Goal: Task Accomplishment & Management: Manage account settings

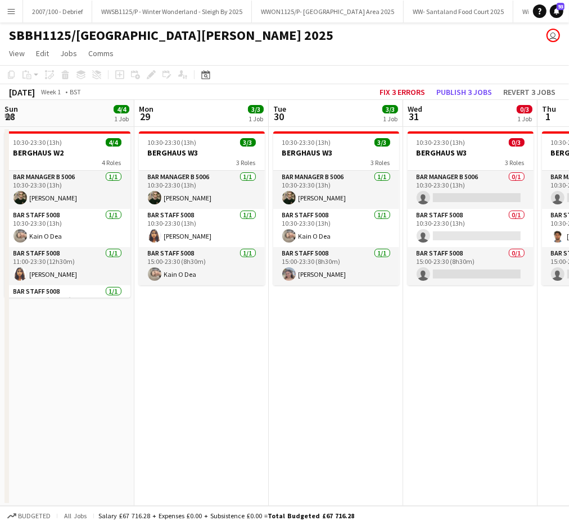
scroll to position [26, 0]
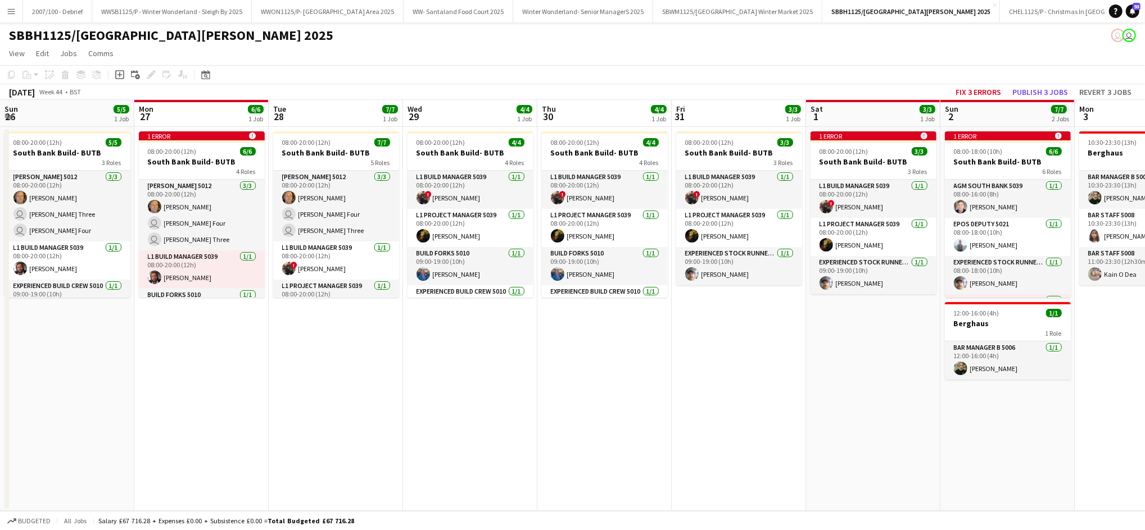
scroll to position [0, 477]
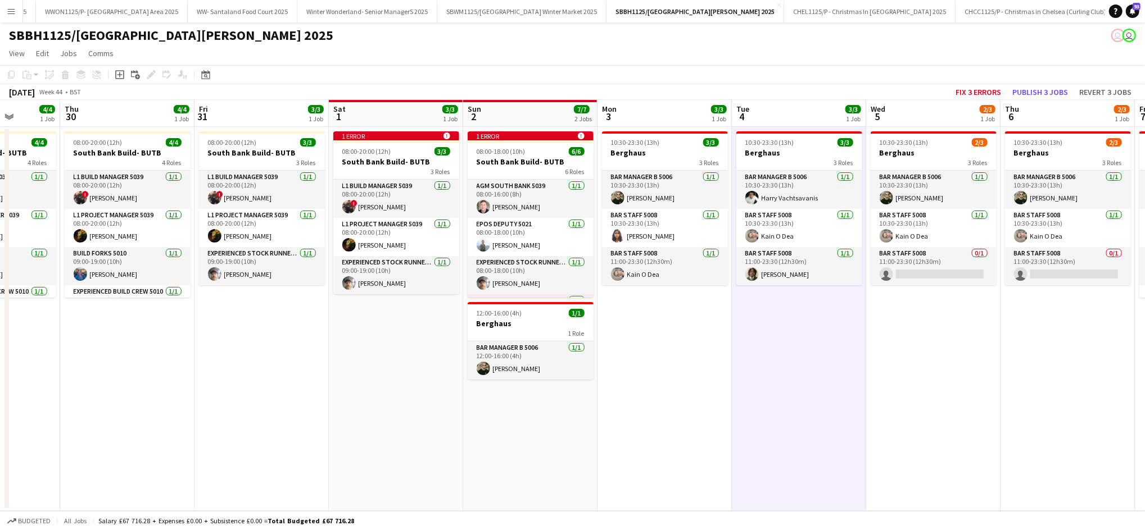
click at [288, 414] on app-date-cell "08:00-20:00 (12h) 3/3 South Bank Build- BUTB 3 Roles L1 Build Manager 5039 1/1 …" at bounding box center [261, 319] width 134 height 384
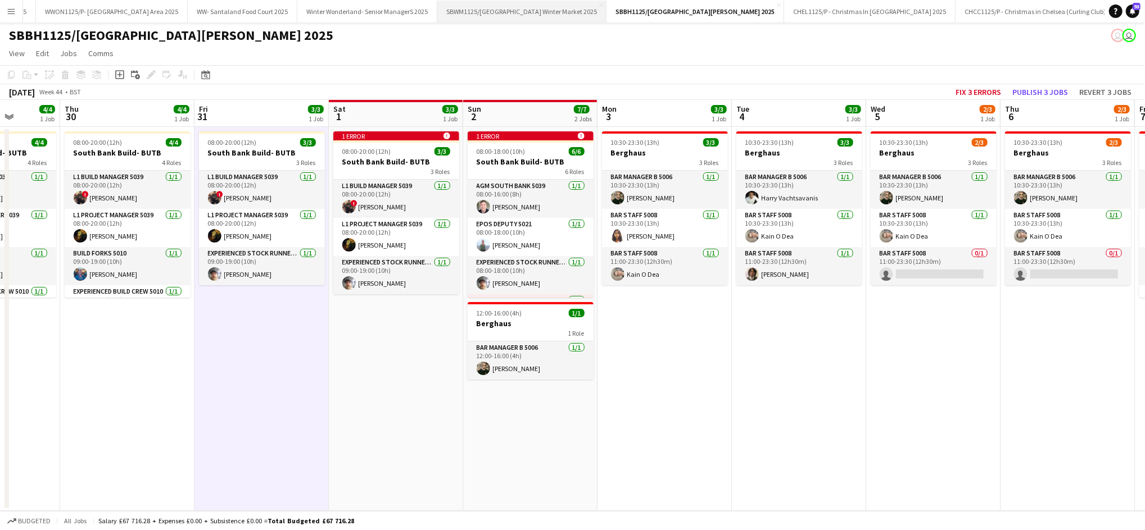
click at [538, 7] on button "SBWM1125/P Southbank Centre Winter Market 2025 Close" at bounding box center [521, 12] width 169 height 22
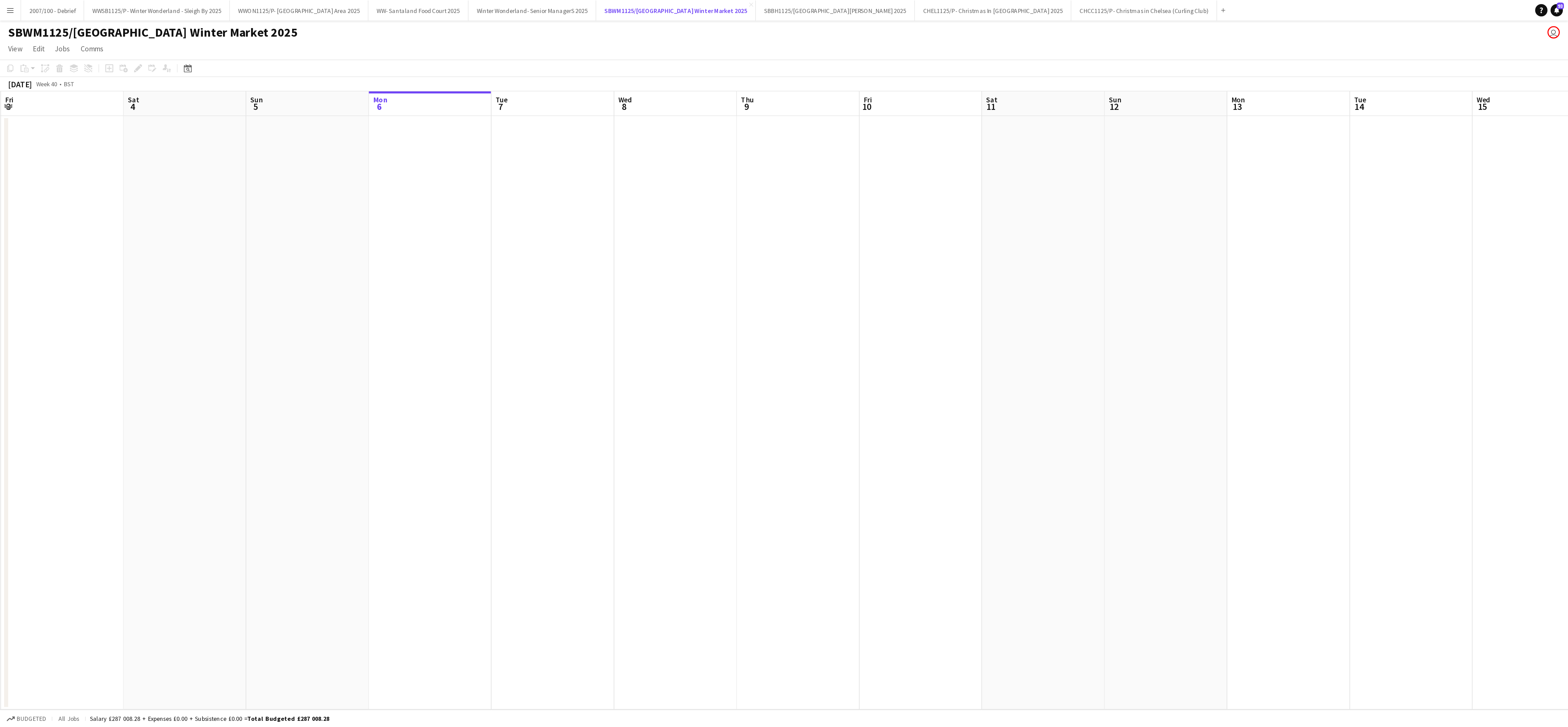
scroll to position [0, 163]
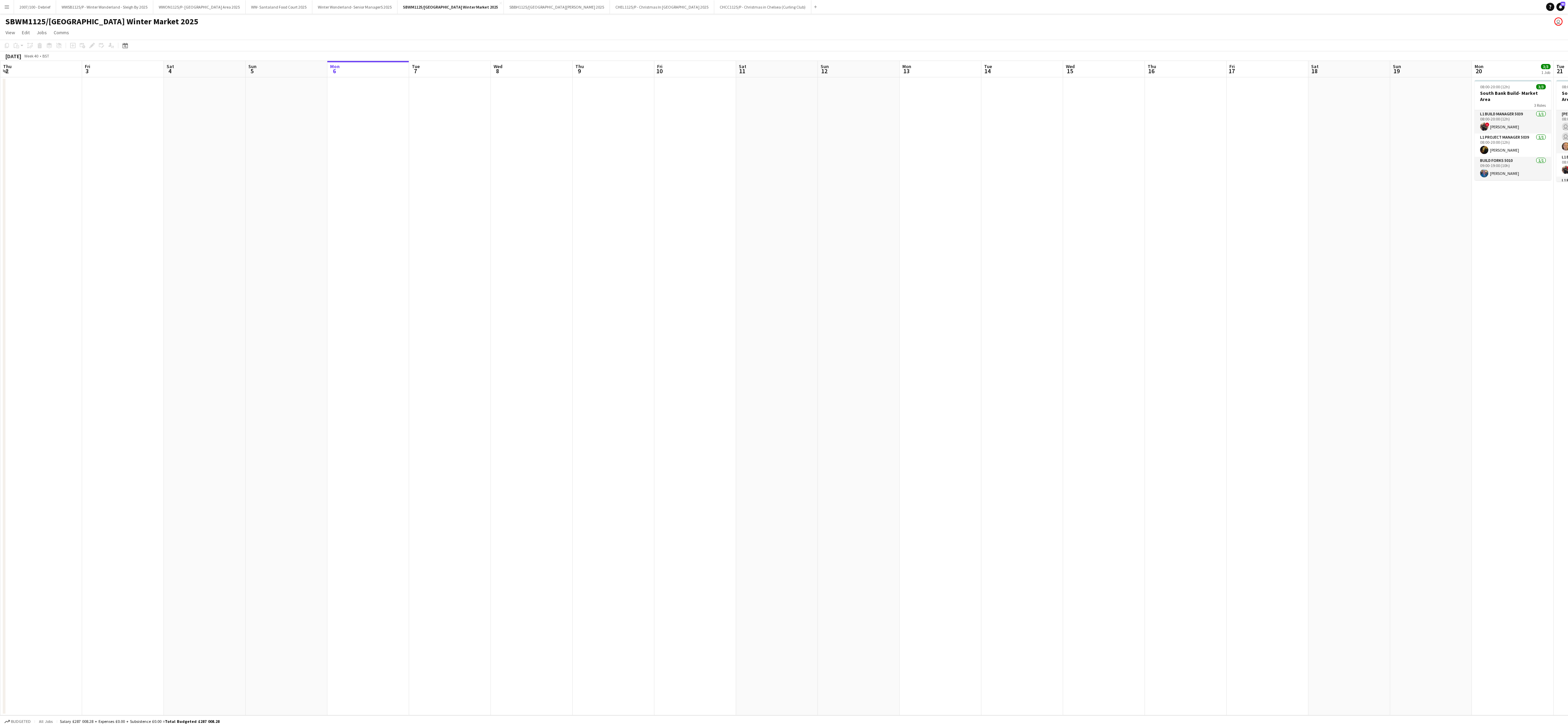
click at [696, 323] on app-date-cell at bounding box center [940, 396] width 82 height 637
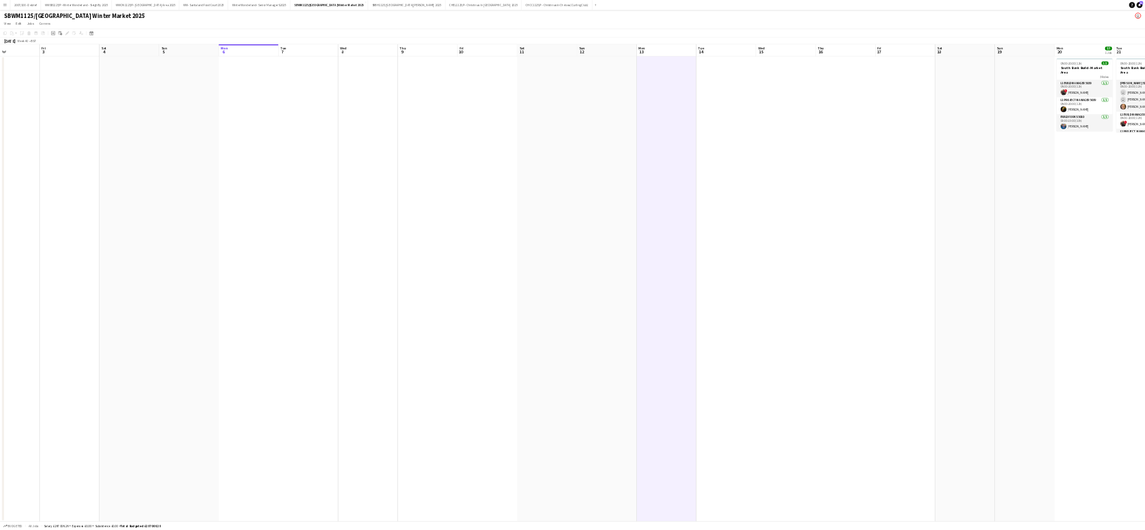
scroll to position [0, 335]
click at [12, 17] on button "Menu" at bounding box center [11, 11] width 22 height 22
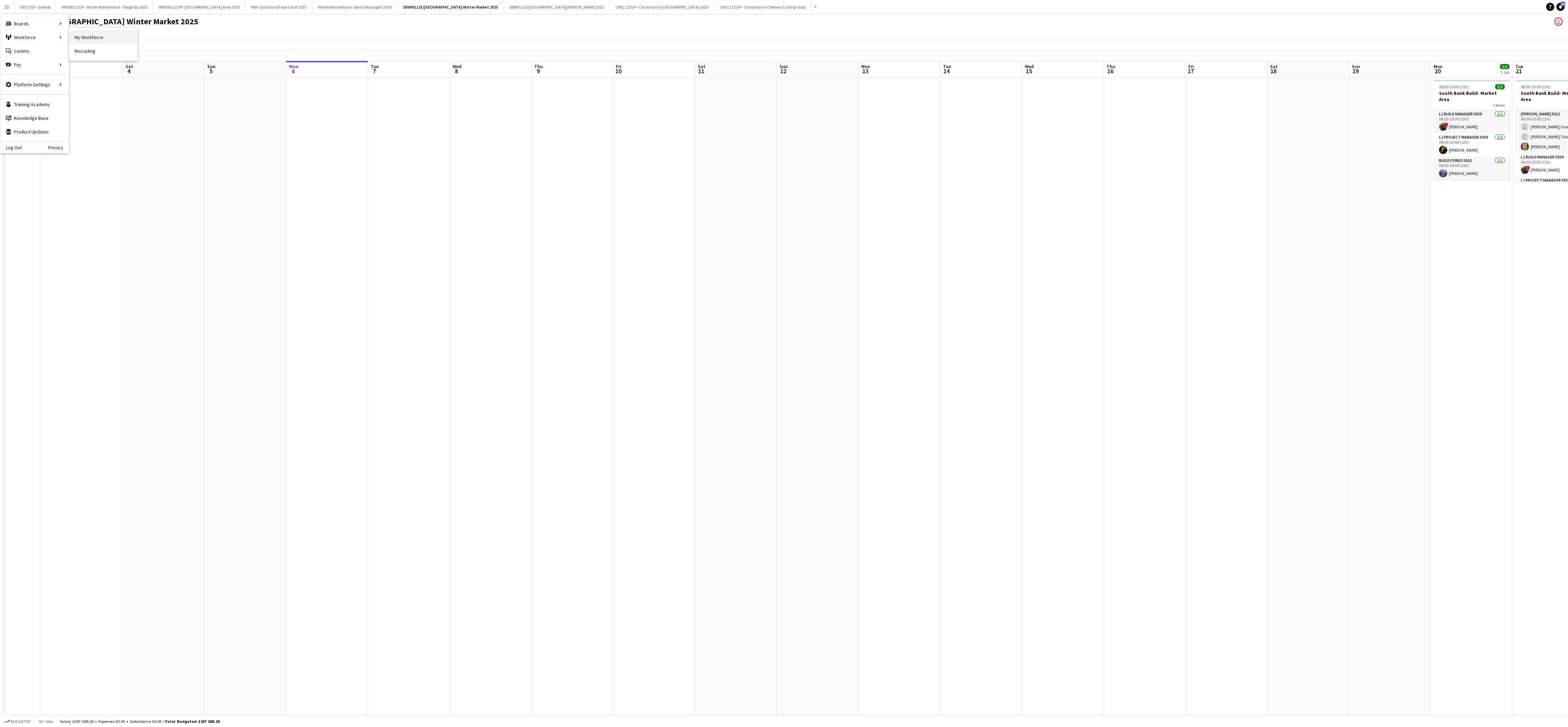
click at [77, 40] on link "My Workforce" at bounding box center [103, 37] width 68 height 13
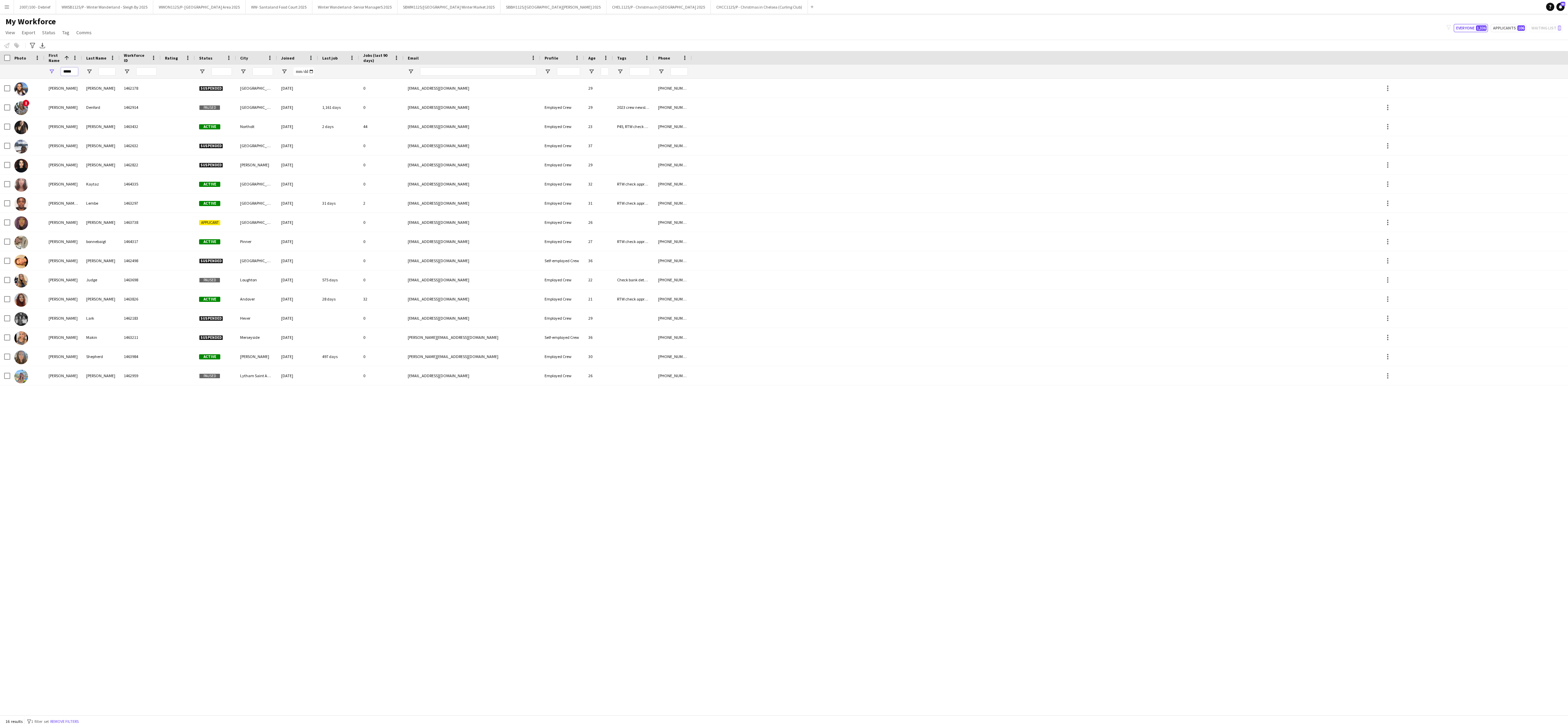
click at [74, 71] on input "*****" at bounding box center [69, 71] width 17 height 8
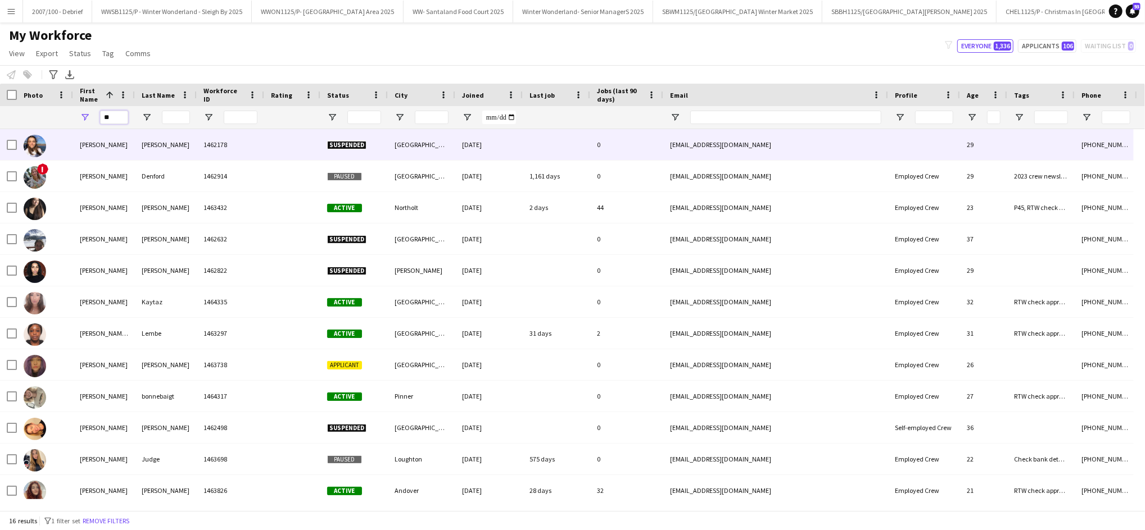
type input "*"
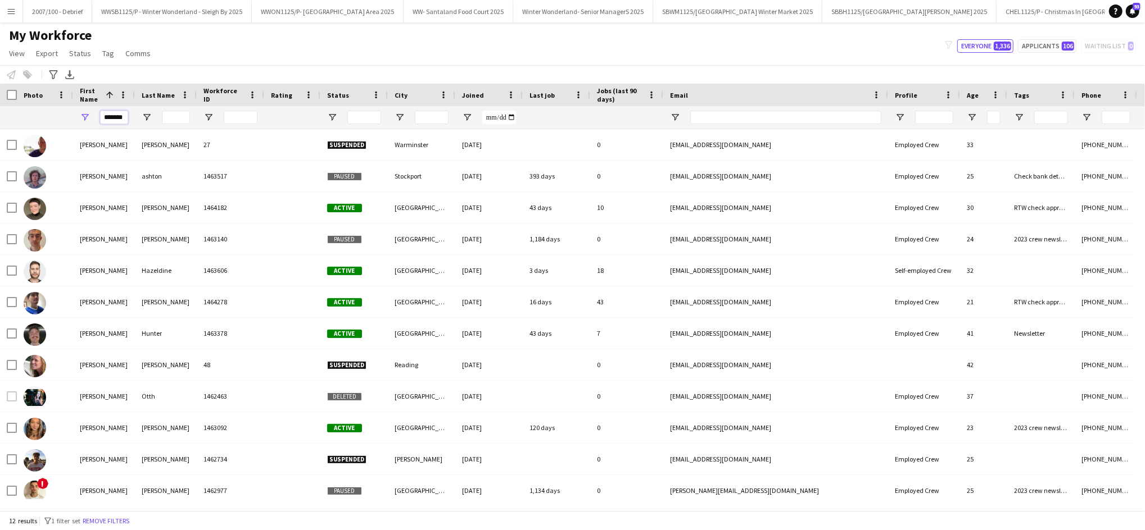
type input "*******"
click at [182, 121] on input "Last Name Filter Input" at bounding box center [176, 117] width 28 height 13
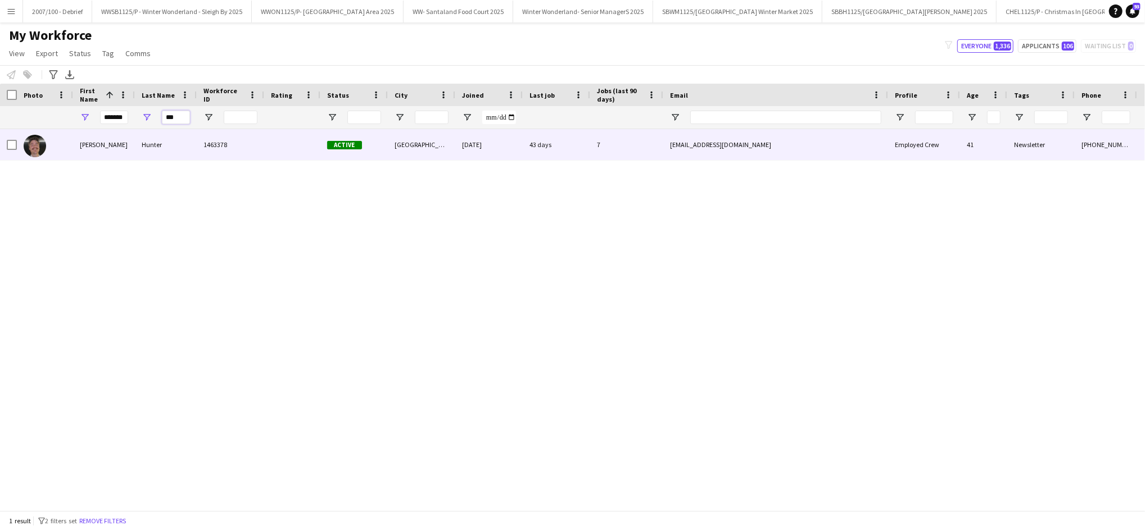
type input "***"
click at [123, 138] on div "Charlie" at bounding box center [104, 144] width 62 height 31
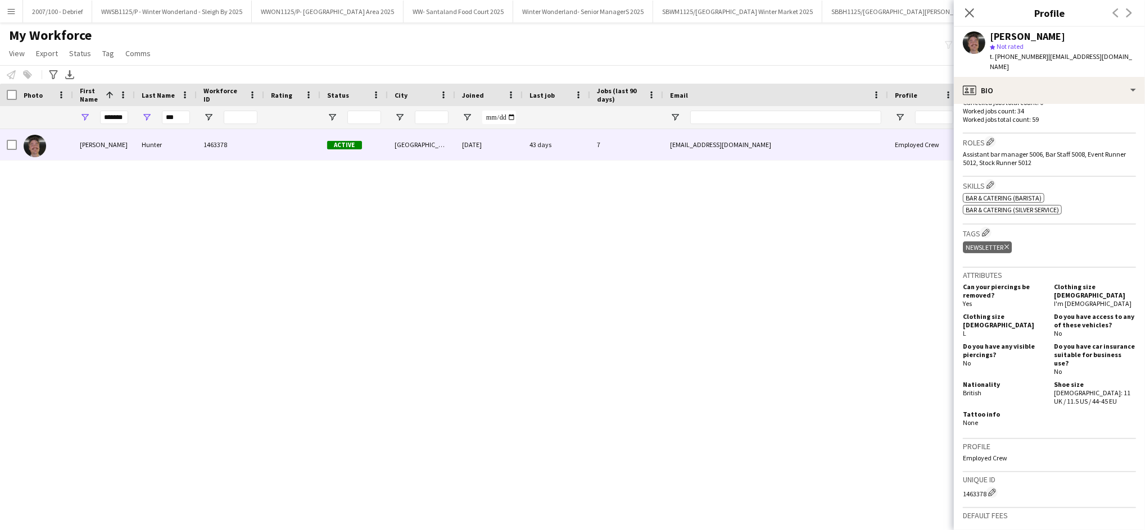
scroll to position [498, 0]
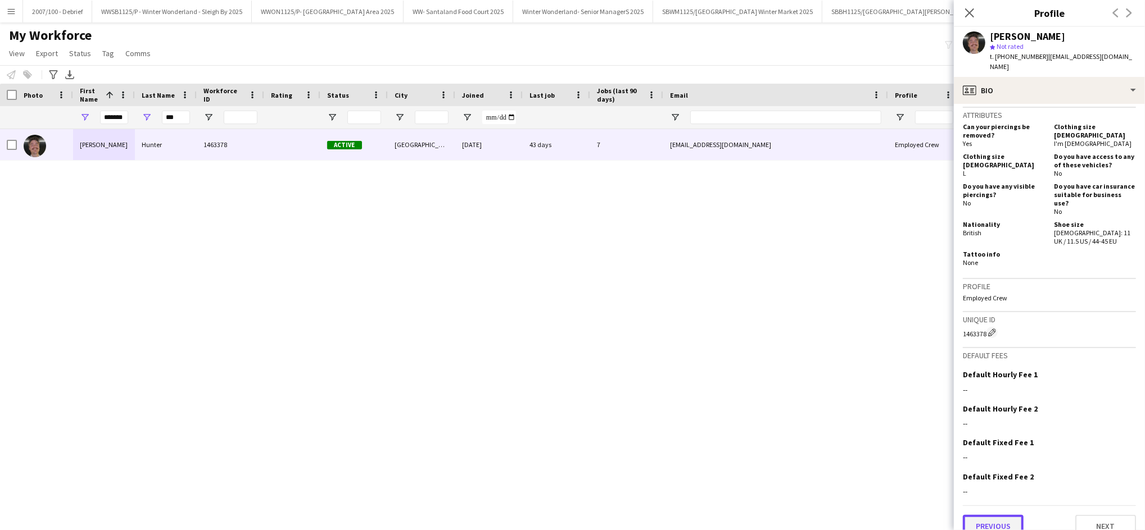
click at [1009, 515] on button "Previous" at bounding box center [993, 526] width 61 height 22
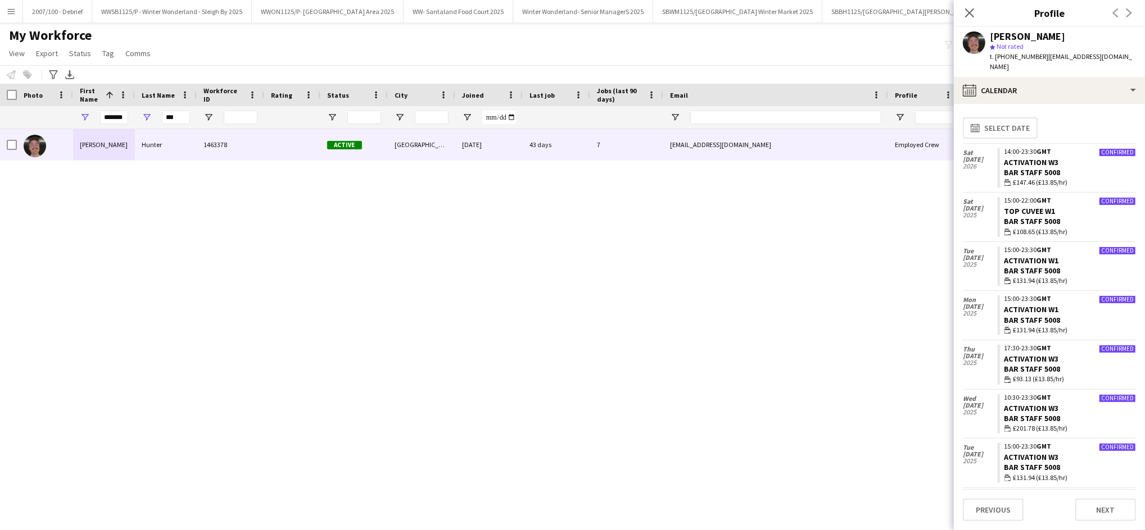
click at [231, 317] on div "Charlie Hunter 1463378 Active London 08-11-2022 43 days 7 ayecharliehunter@gmai…" at bounding box center [572, 314] width 1145 height 370
click at [387, 7] on button "WWON1125/P- Winter Wonderland- Streetfood Area 2025 Close" at bounding box center [328, 12] width 152 height 22
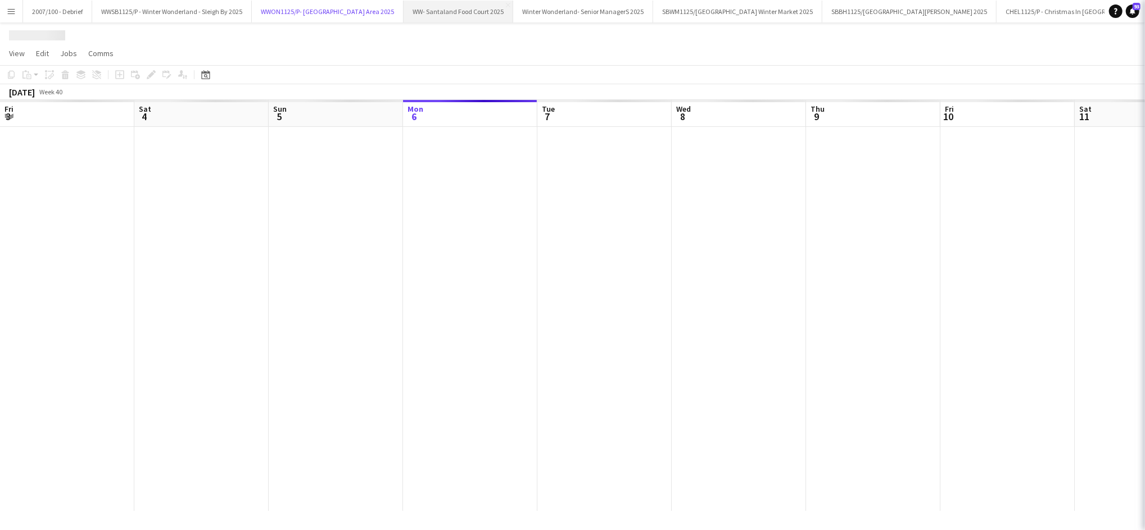
scroll to position [0, 268]
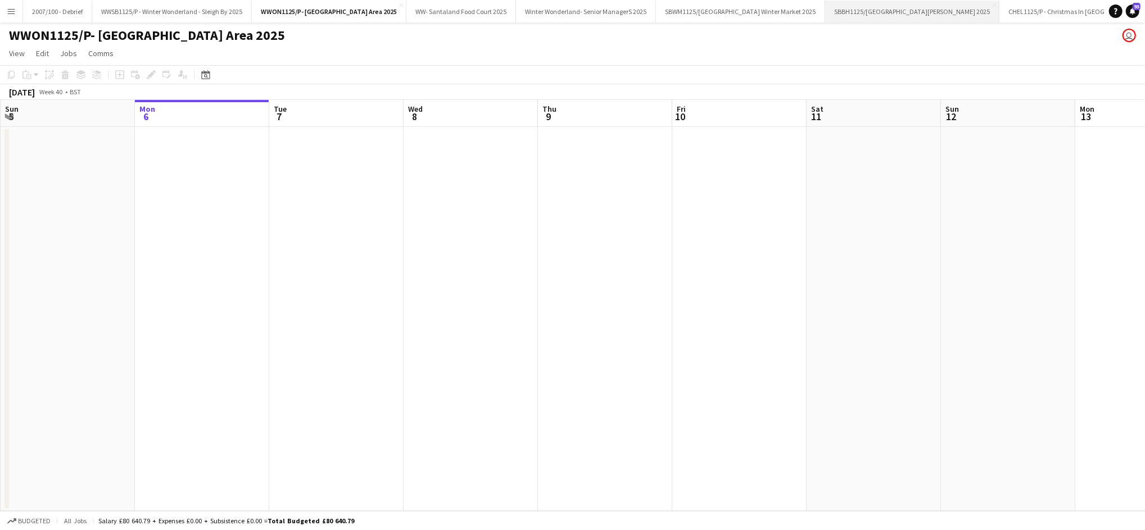
click at [929, 12] on button "SBBH1125/P Southbank Winter Market Berg Haus 2025 Close" at bounding box center [912, 12] width 174 height 22
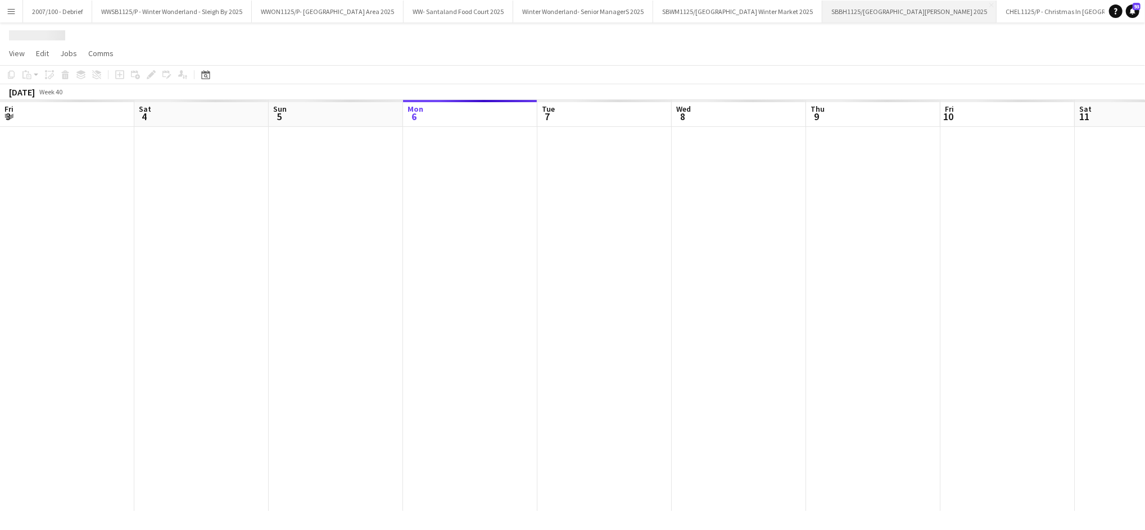
scroll to position [0, 268]
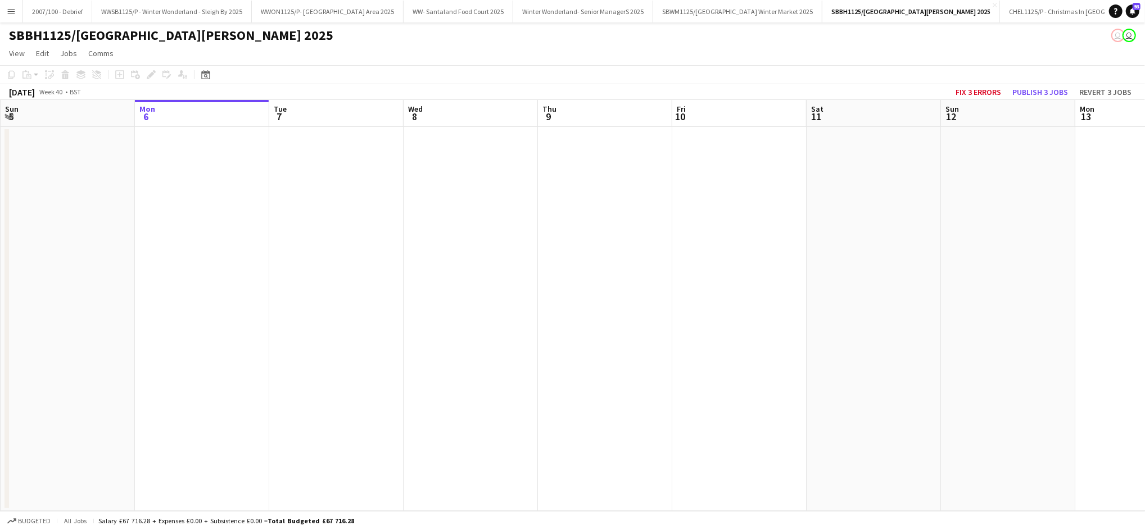
click at [593, 360] on app-date-cell at bounding box center [605, 319] width 134 height 384
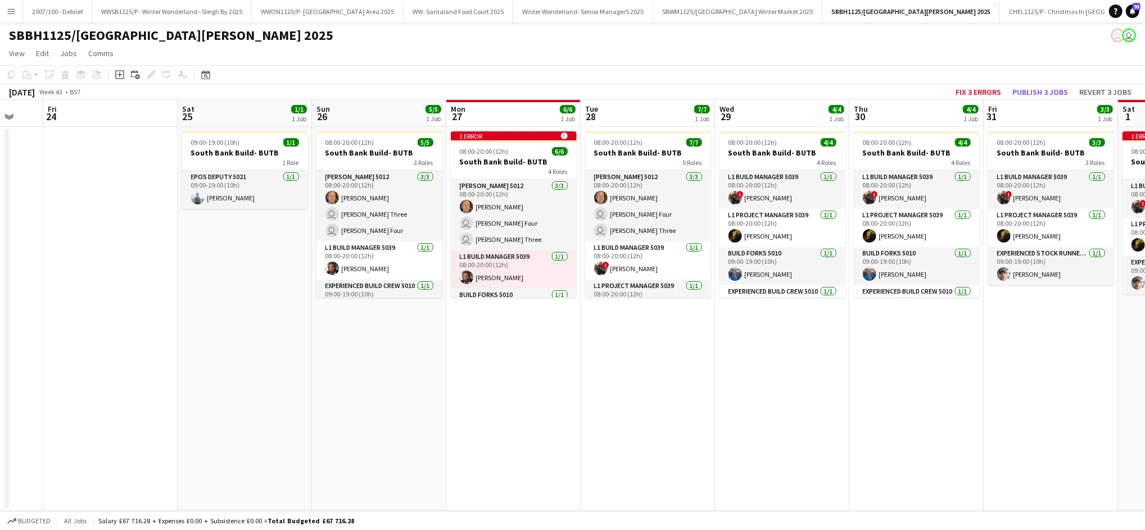
scroll to position [0, 339]
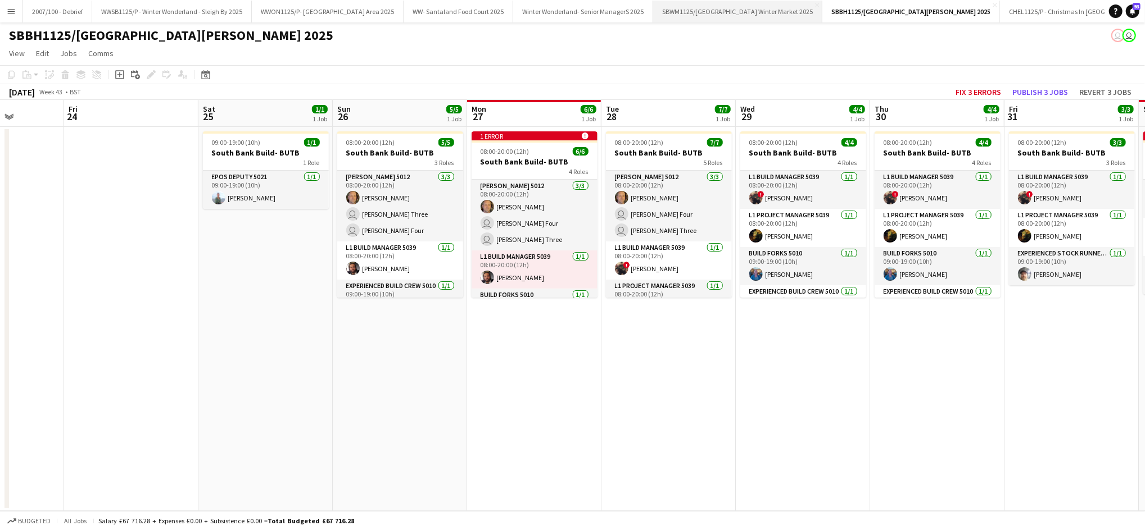
click at [775, 16] on button "SBWM1125/P Southbank Centre Winter Market 2025 Close" at bounding box center [737, 12] width 169 height 22
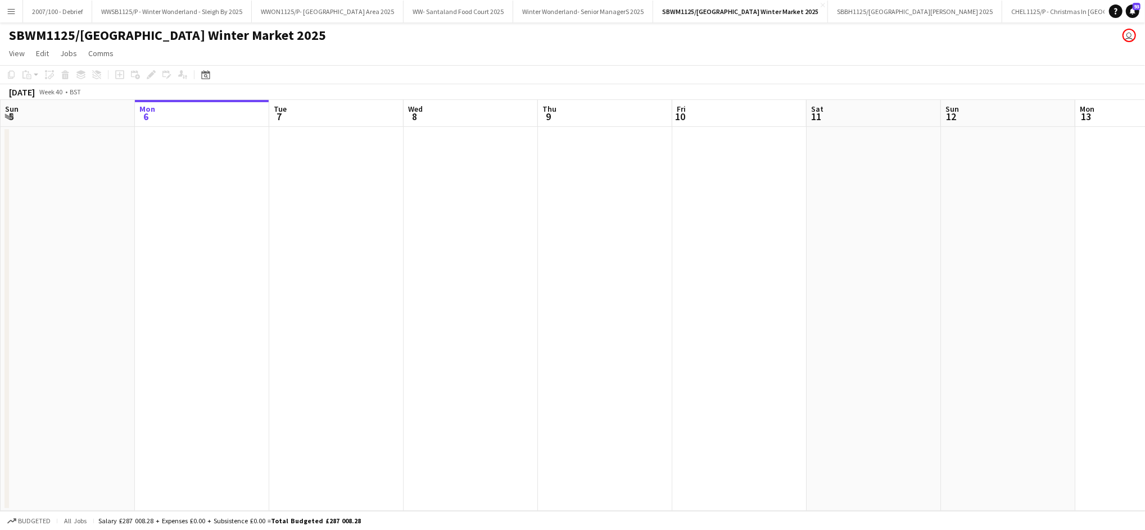
click at [532, 270] on app-date-cell at bounding box center [470, 319] width 134 height 384
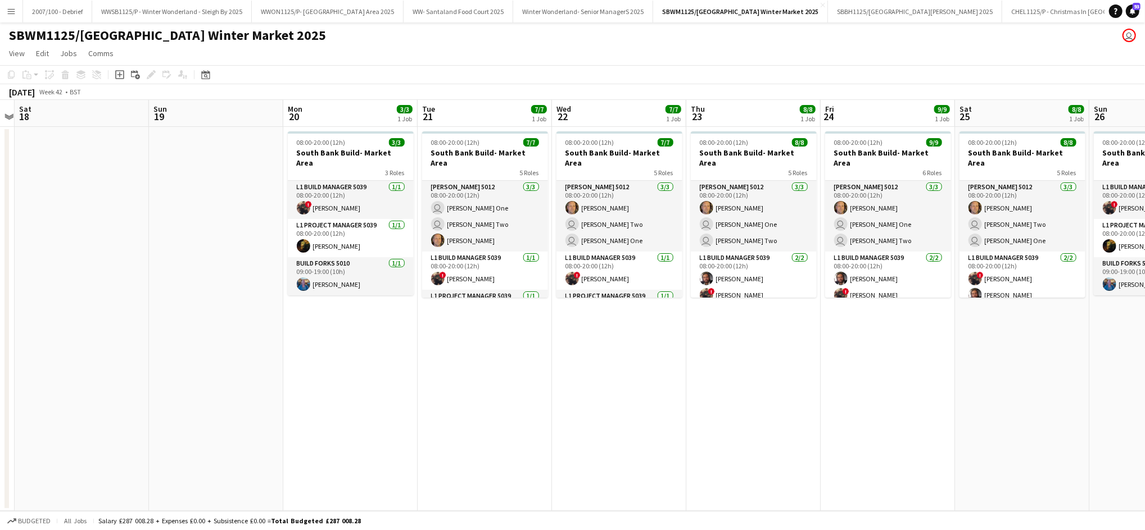
scroll to position [0, 425]
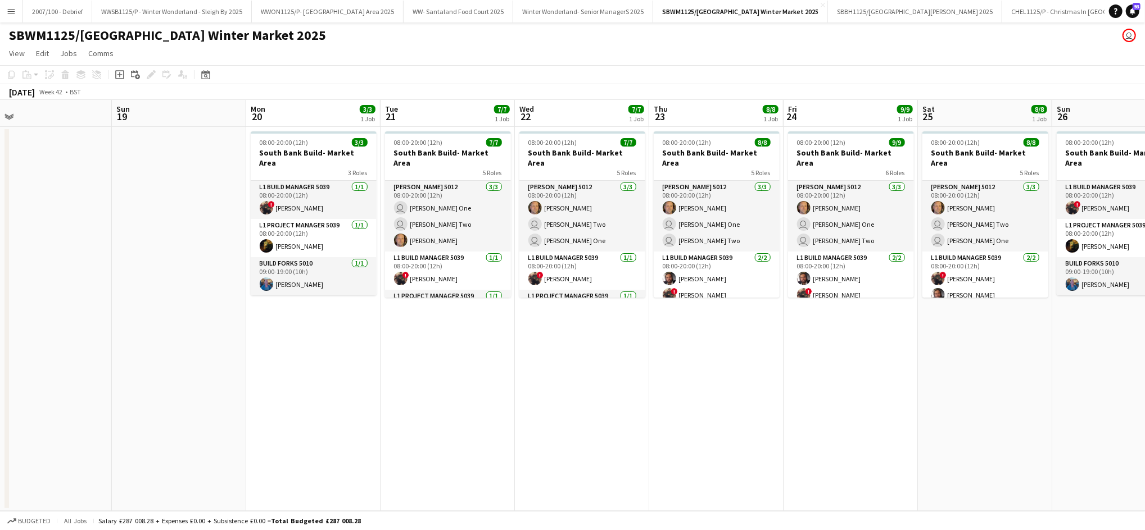
click at [462, 382] on app-date-cell "08:00-20:00 (12h) 7/7 South Bank Build- Market Area 5 Roles Carpenter 5012 3/3 …" at bounding box center [447, 319] width 134 height 384
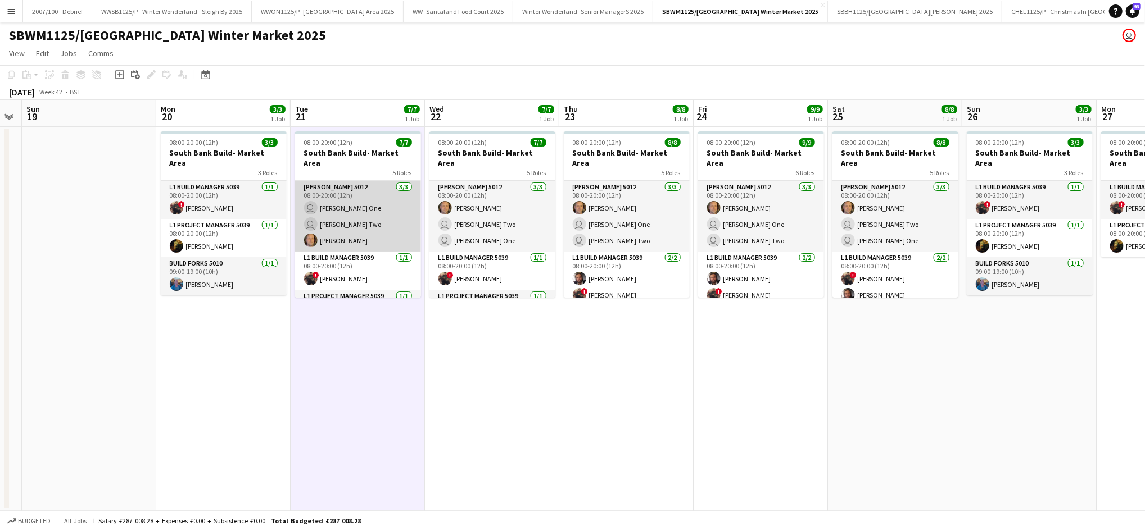
scroll to position [6, 0]
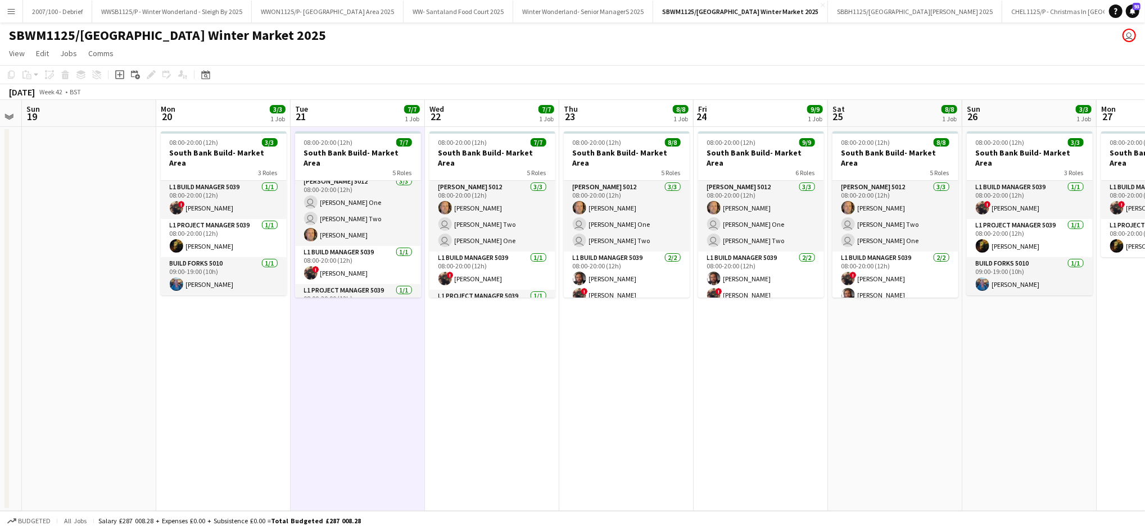
click at [195, 465] on app-date-cell "08:00-20:00 (12h) 3/3 South Bank Build- Market Area 3 Roles L1 Build Manager 50…" at bounding box center [223, 319] width 134 height 384
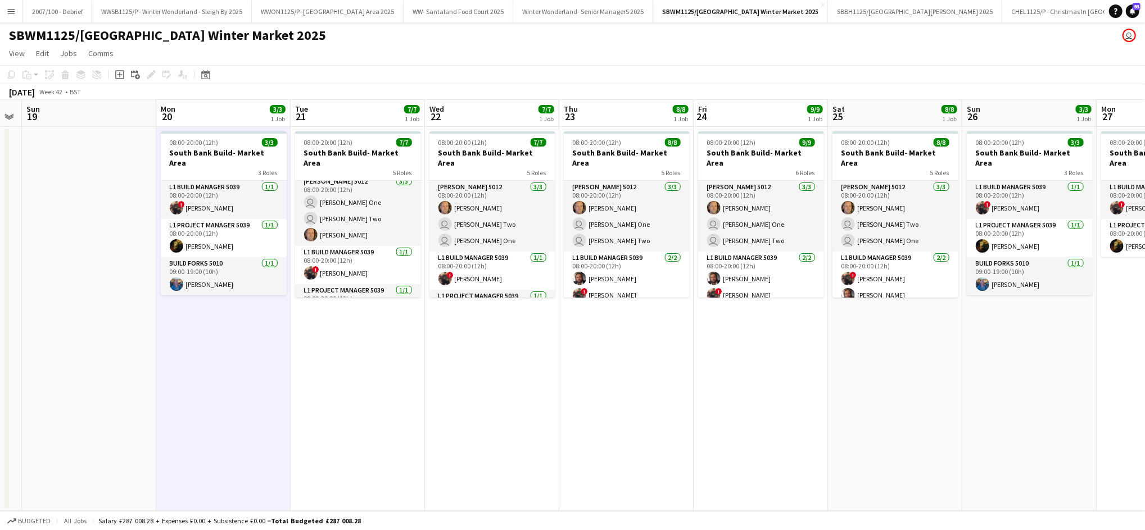
click at [10, 13] on app-icon "Menu" at bounding box center [11, 11] width 9 height 9
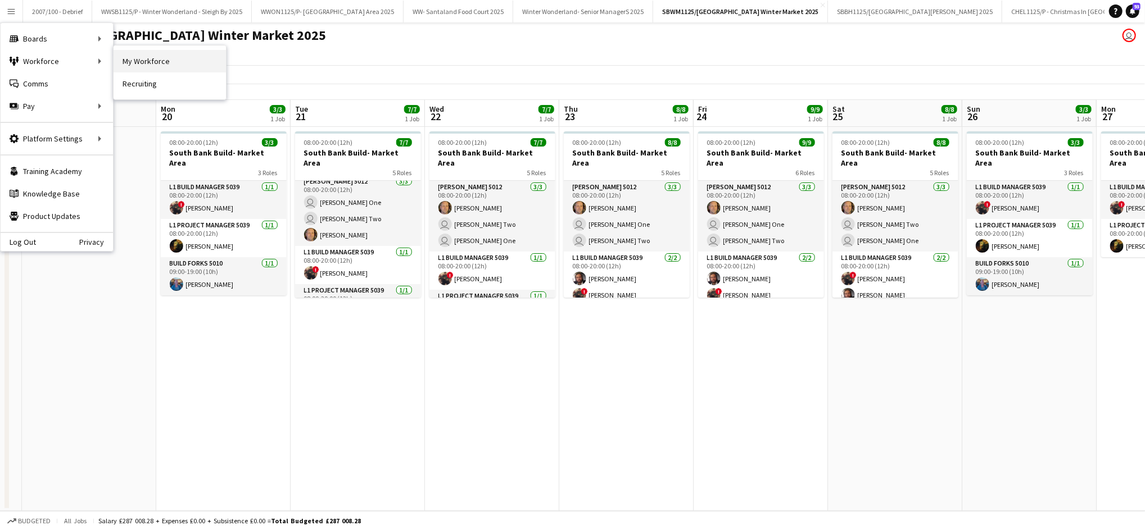
click at [142, 57] on link "My Workforce" at bounding box center [170, 61] width 112 height 22
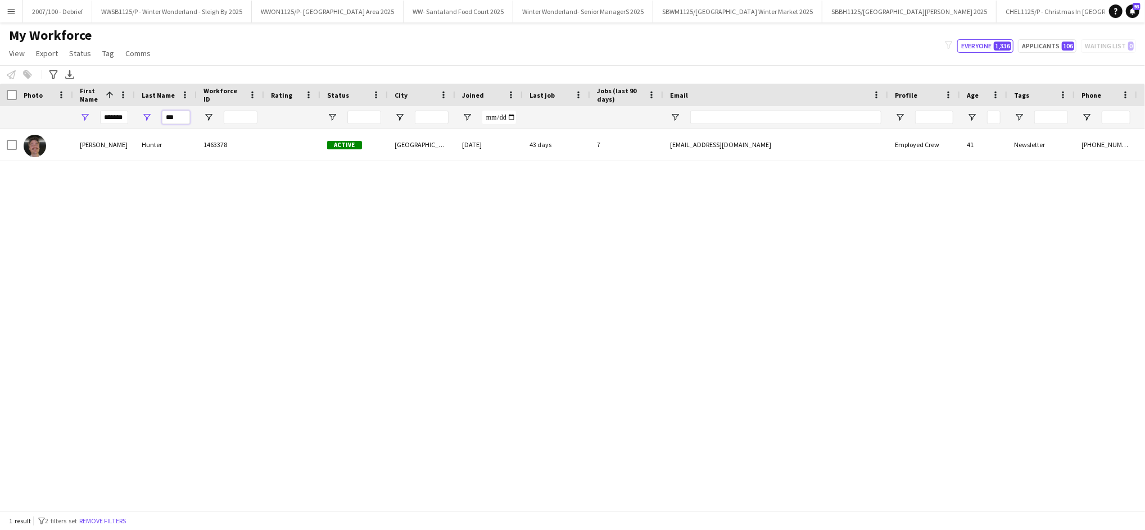
click at [175, 117] on input "***" at bounding box center [176, 117] width 28 height 13
type input "*"
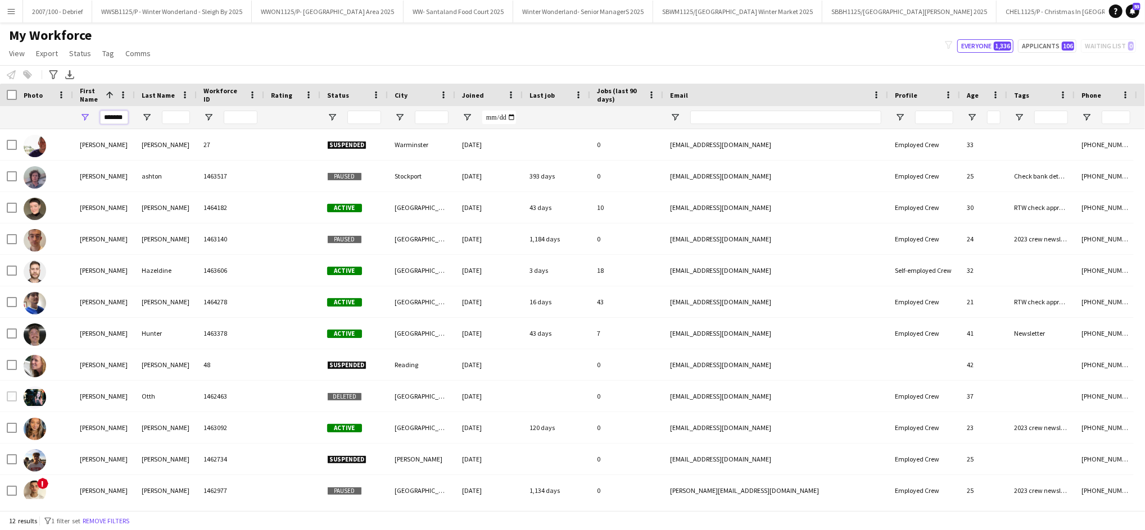
click at [126, 116] on input "*******" at bounding box center [114, 117] width 28 height 13
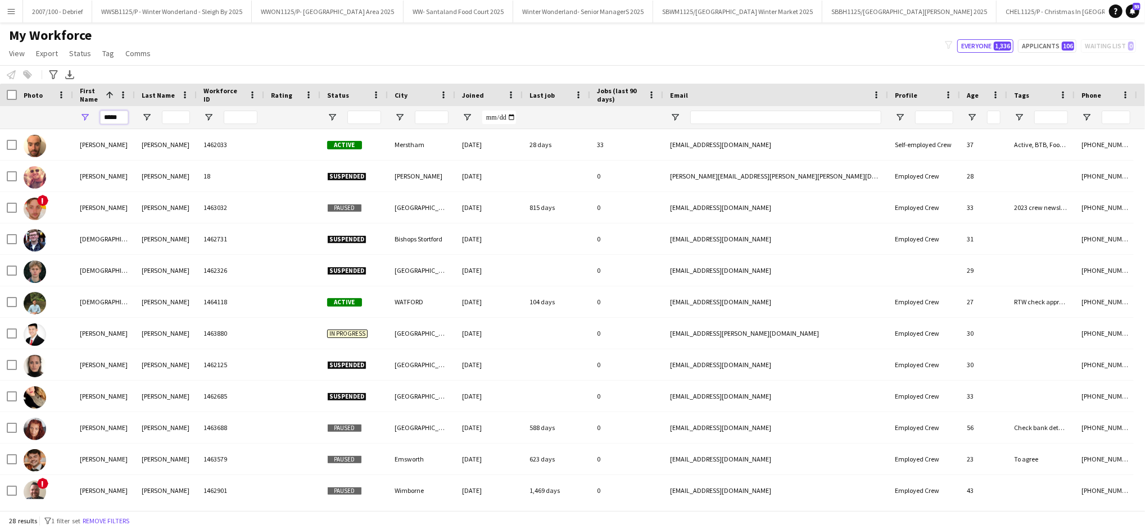
type input "*****"
click at [183, 115] on input "Last Name Filter Input" at bounding box center [176, 117] width 28 height 13
type input "*"
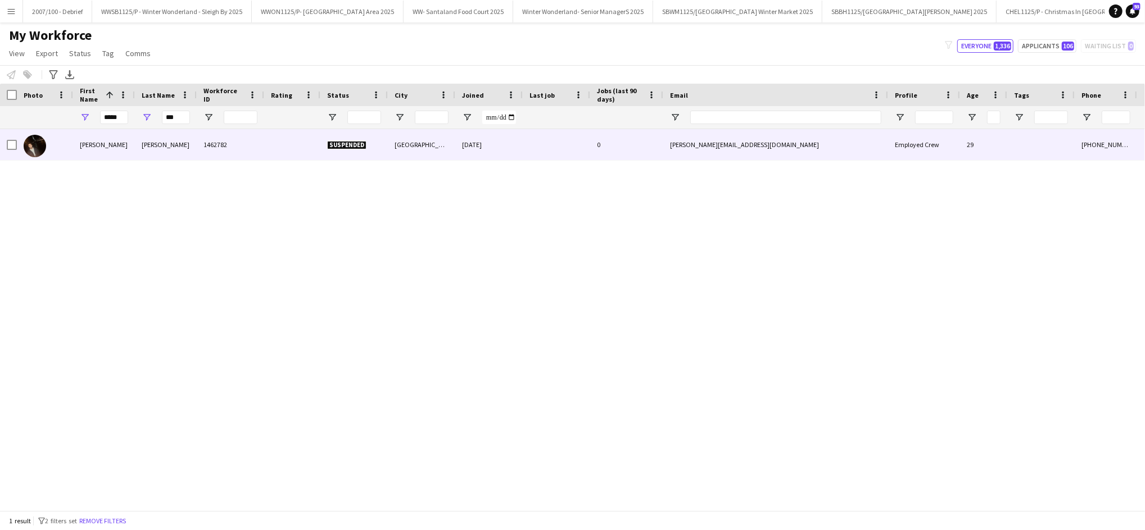
click at [156, 151] on div "Michaelides" at bounding box center [166, 144] width 62 height 31
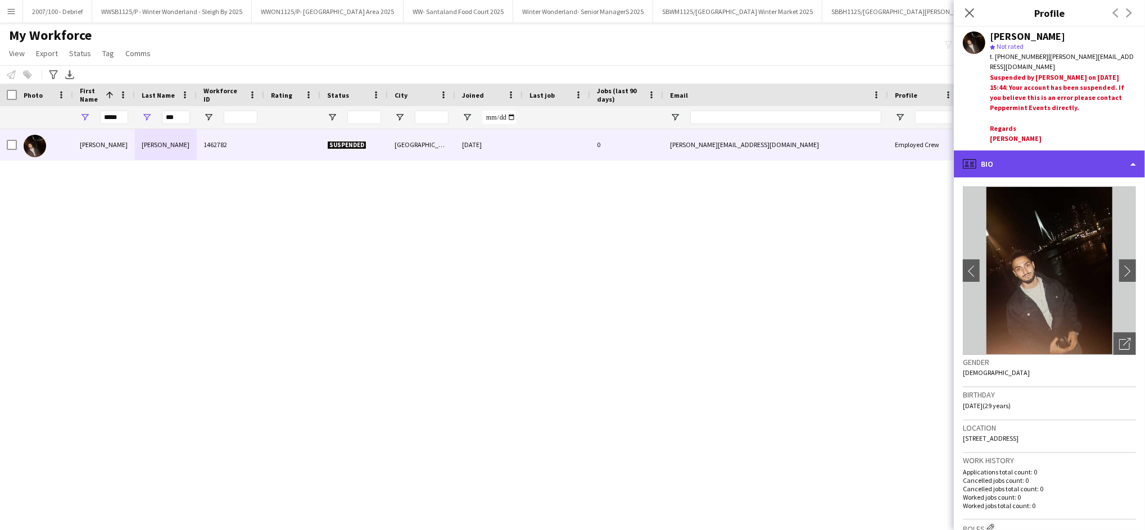
click at [1055, 160] on div "profile Bio" at bounding box center [1049, 164] width 191 height 27
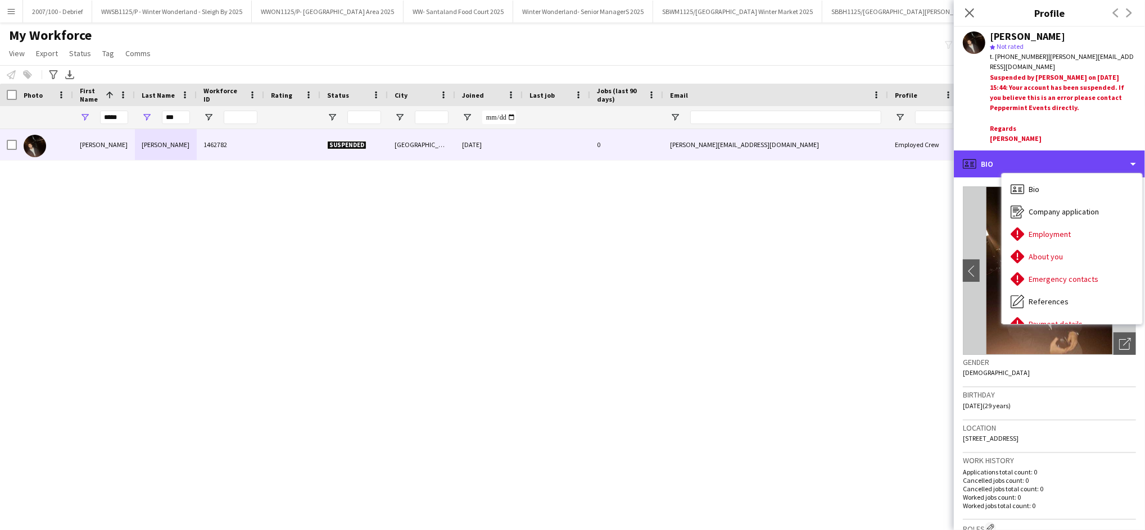
scroll to position [151, 0]
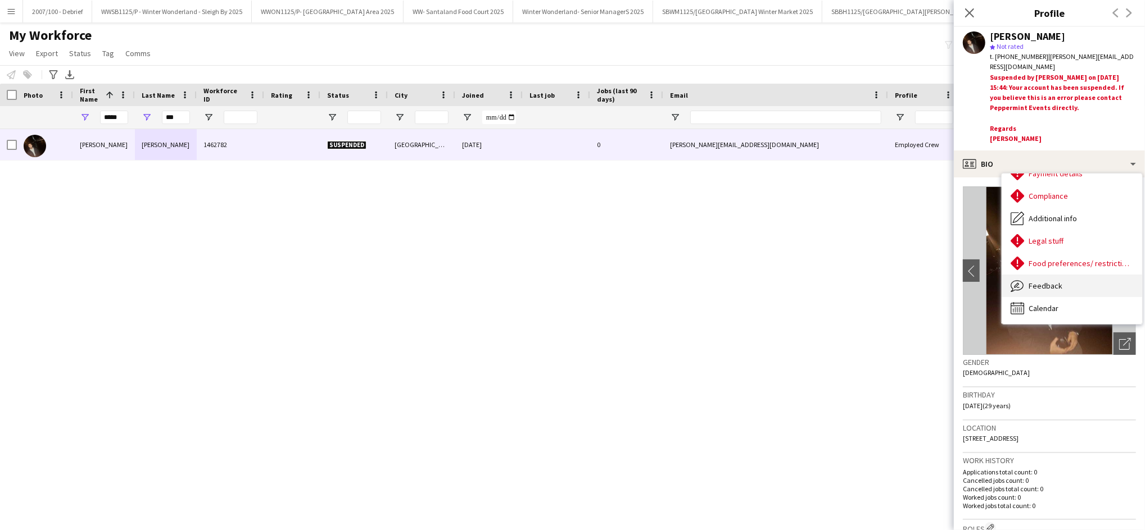
click at [1050, 282] on span "Feedback" at bounding box center [1045, 286] width 34 height 10
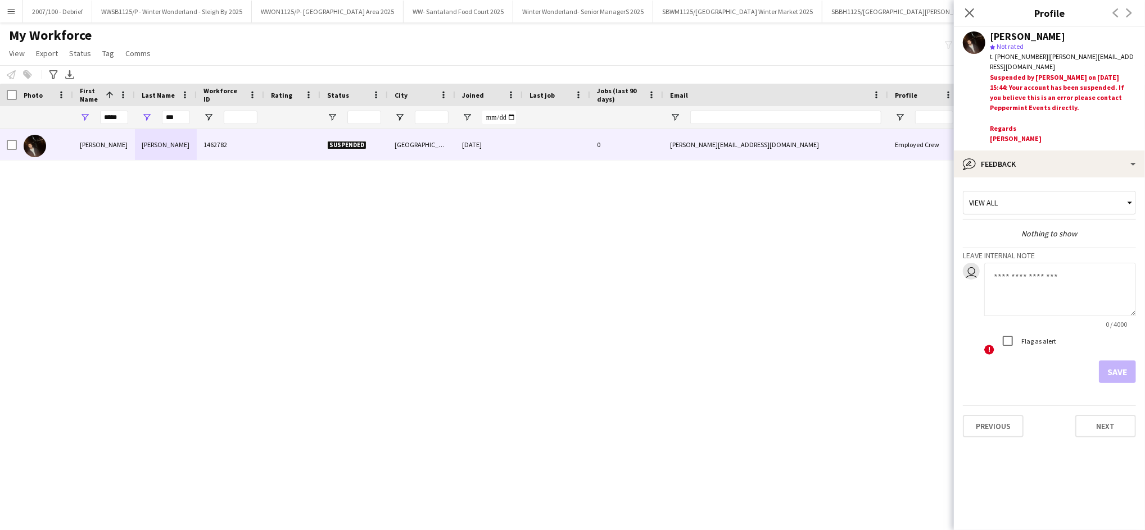
click at [977, 39] on app-user-avatar at bounding box center [974, 42] width 22 height 22
click at [1000, 434] on button "Previous" at bounding box center [993, 426] width 61 height 22
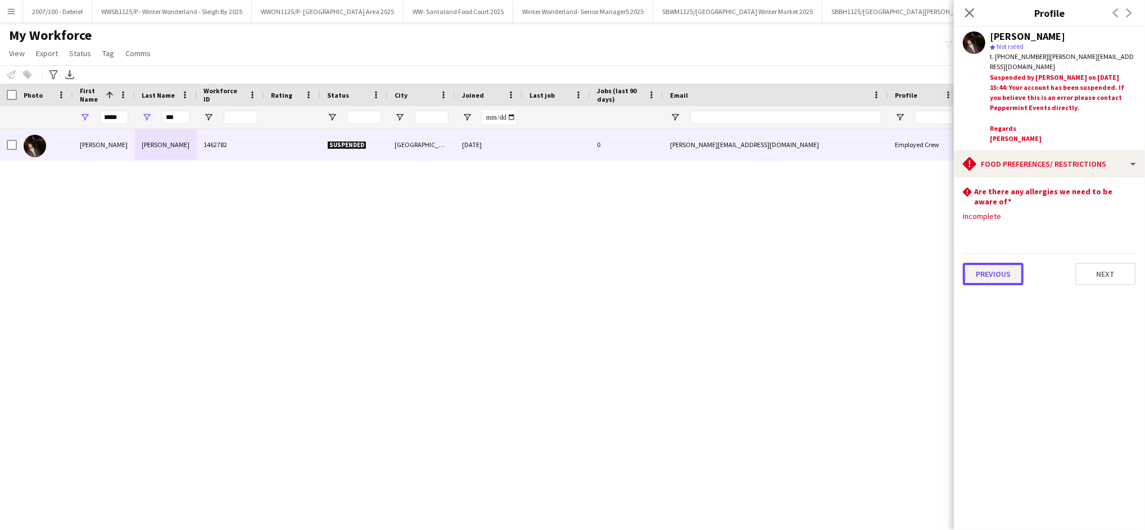
click at [1004, 268] on button "Previous" at bounding box center [993, 274] width 61 height 22
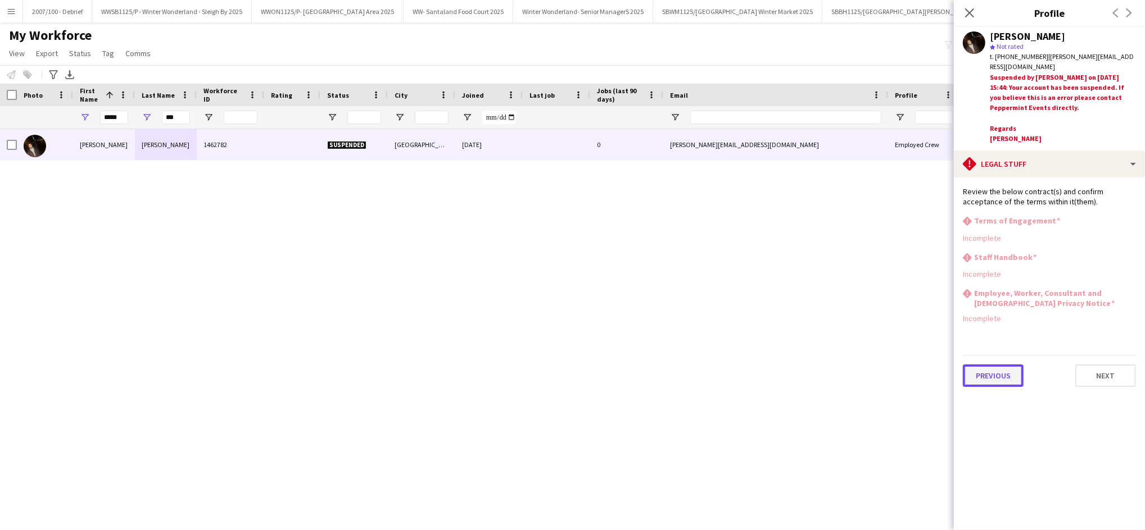
click at [1000, 365] on button "Previous" at bounding box center [993, 376] width 61 height 22
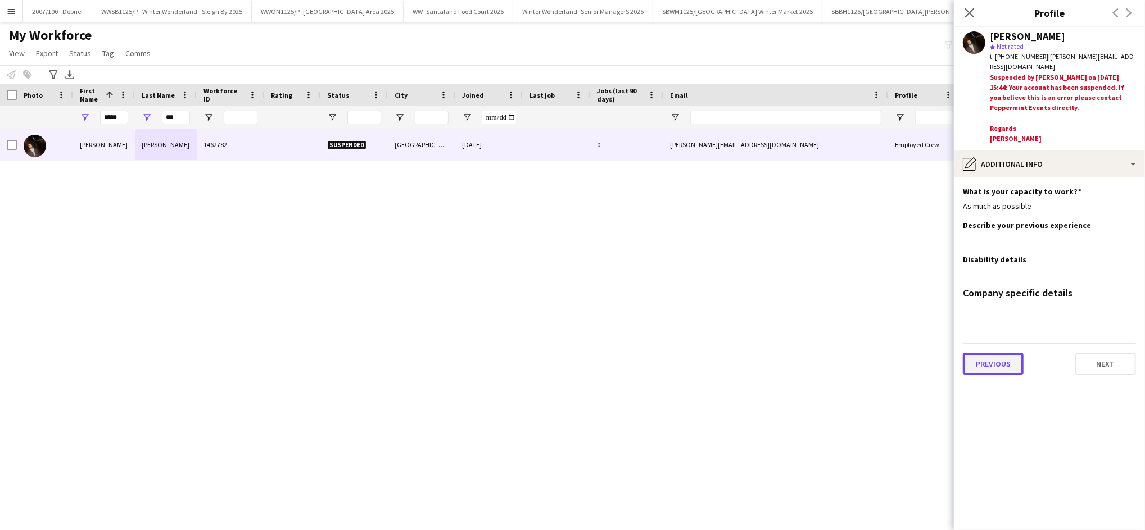
click at [976, 356] on button "Previous" at bounding box center [993, 364] width 61 height 22
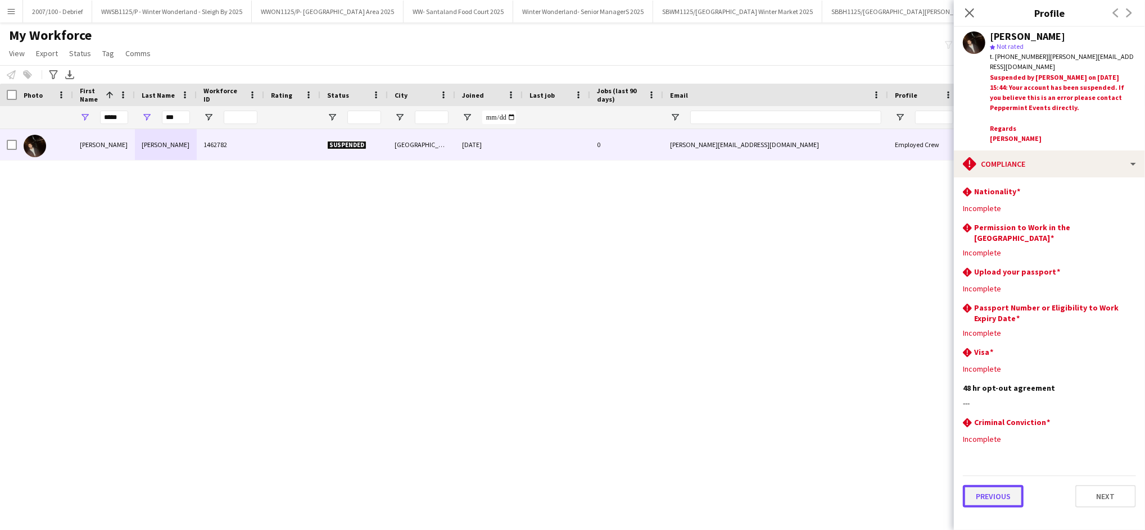
click at [990, 486] on button "Previous" at bounding box center [993, 497] width 61 height 22
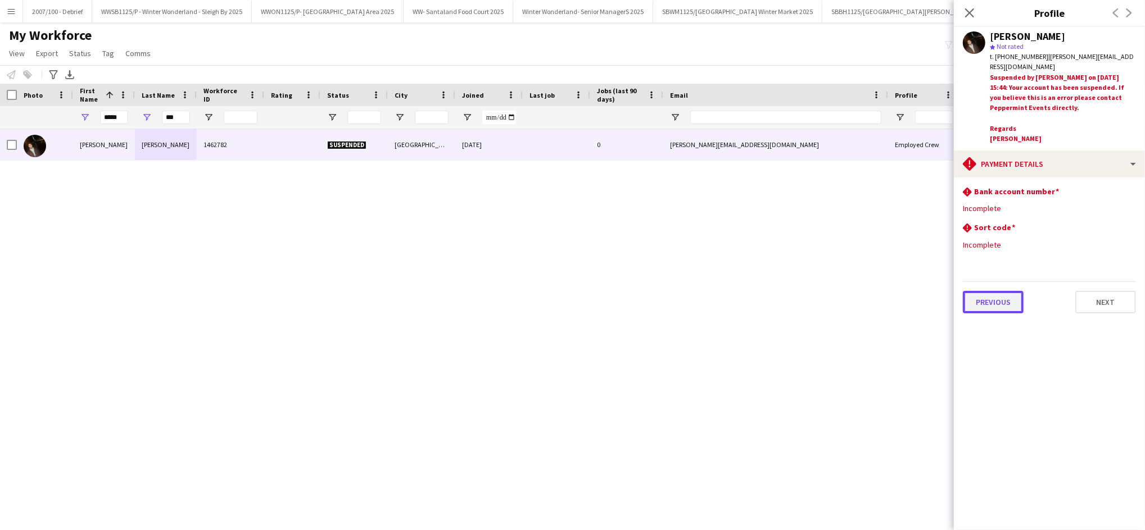
click at [987, 296] on button "Previous" at bounding box center [993, 302] width 61 height 22
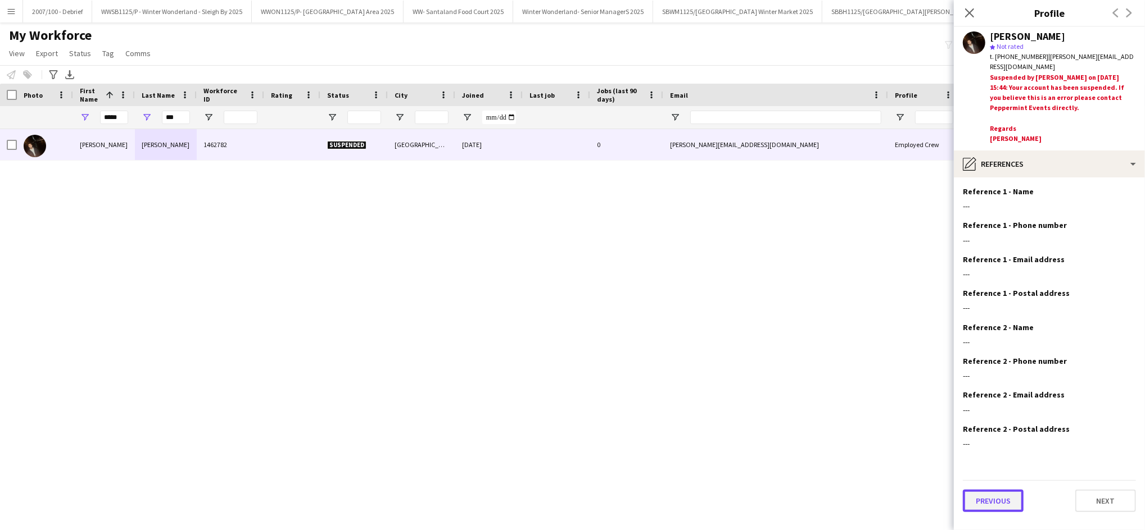
click at [996, 495] on button "Previous" at bounding box center [993, 501] width 61 height 22
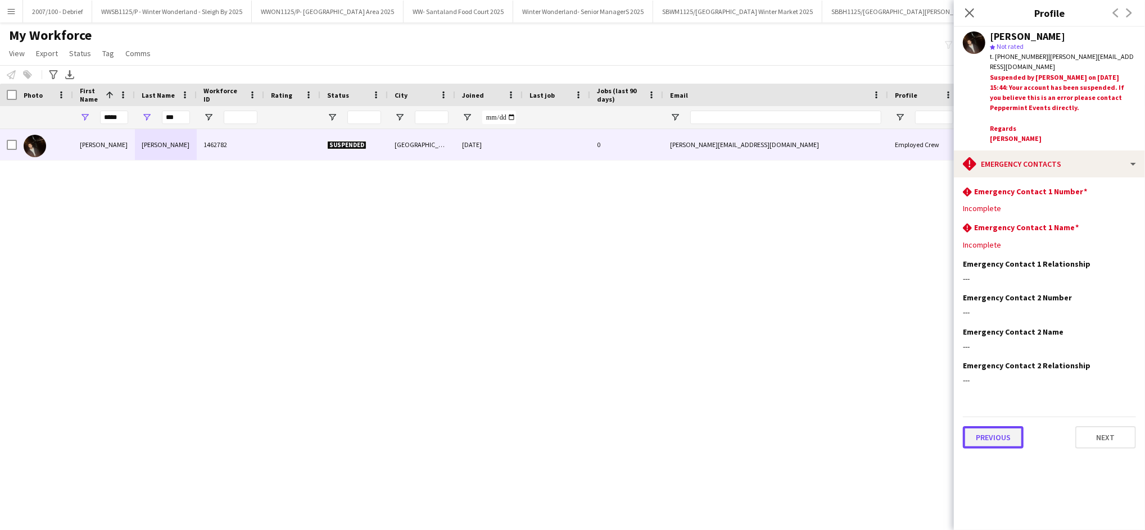
click at [975, 438] on button "Previous" at bounding box center [993, 438] width 61 height 22
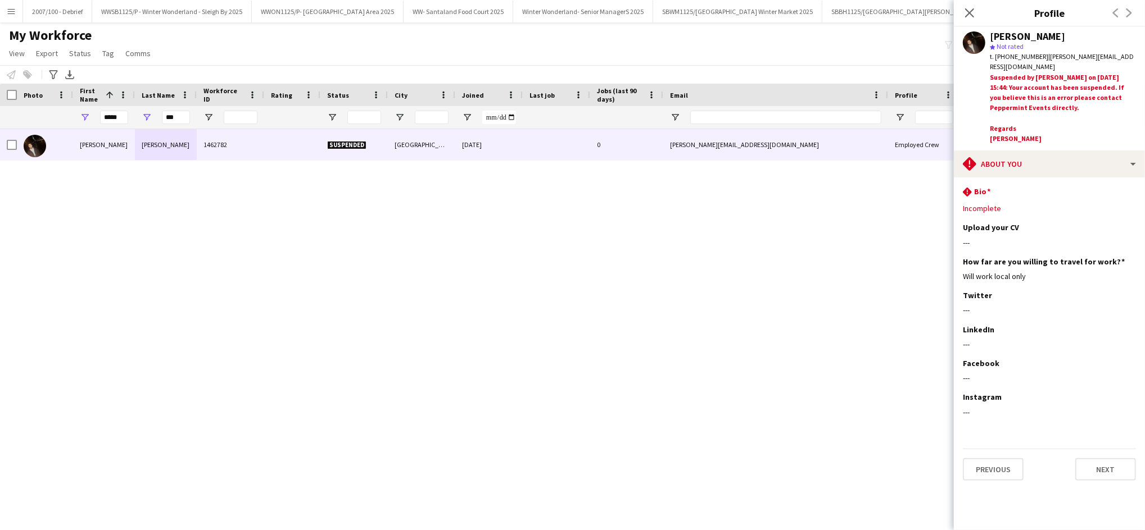
click at [981, 455] on div "Previous Next" at bounding box center [1049, 465] width 173 height 32
click at [985, 466] on button "Previous" at bounding box center [993, 470] width 61 height 22
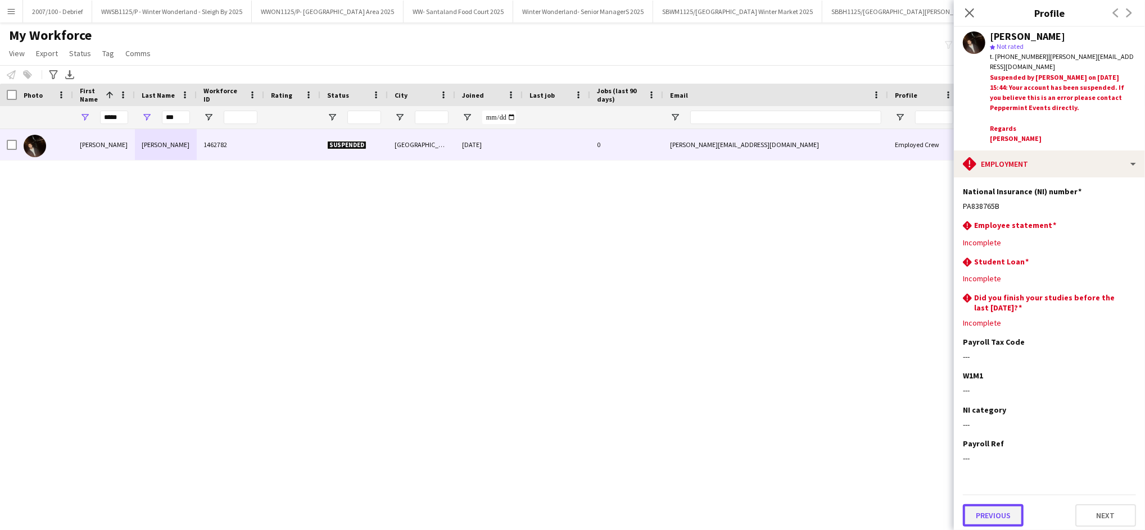
click at [992, 518] on button "Previous" at bounding box center [993, 516] width 61 height 22
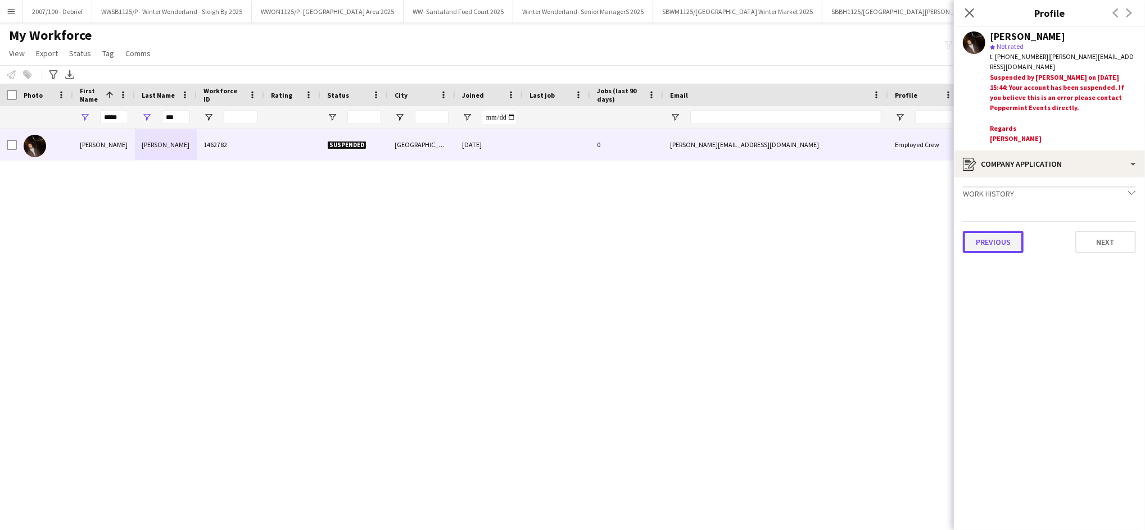
click at [991, 241] on button "Previous" at bounding box center [993, 242] width 61 height 22
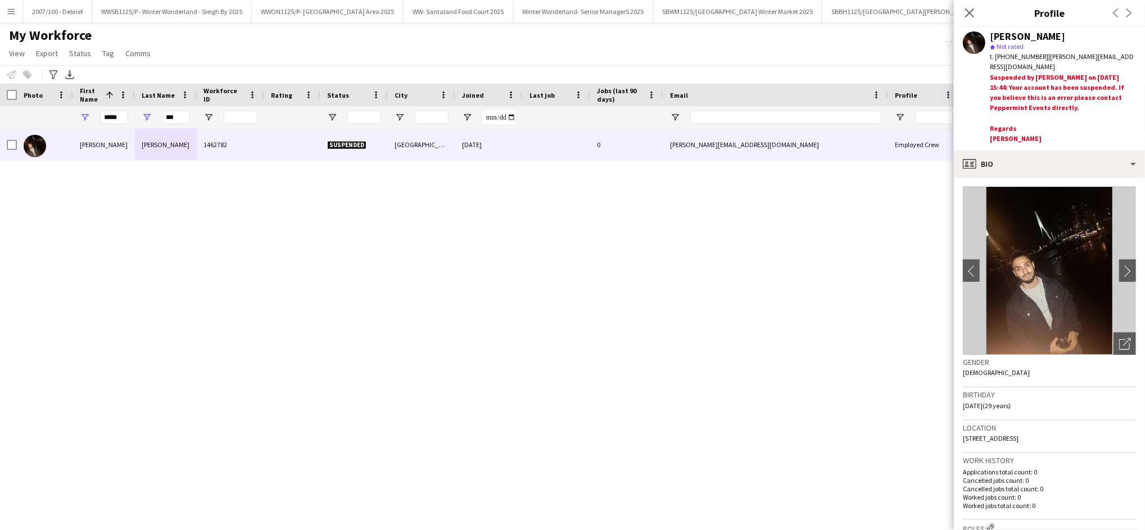
drag, startPoint x: 1144, startPoint y: 276, endPoint x: 737, endPoint y: 469, distance: 450.2
click at [737, 469] on div "Christopher Michaelides 1462782 Suspended London 08-01-2020 0 chrismichaelides@…" at bounding box center [572, 314] width 1145 height 370
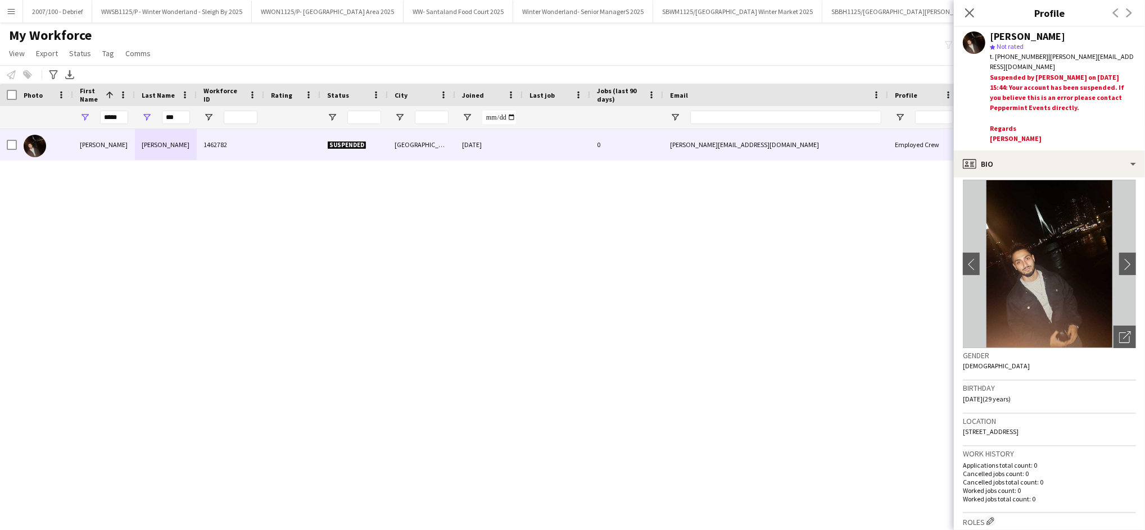
scroll to position [0, 0]
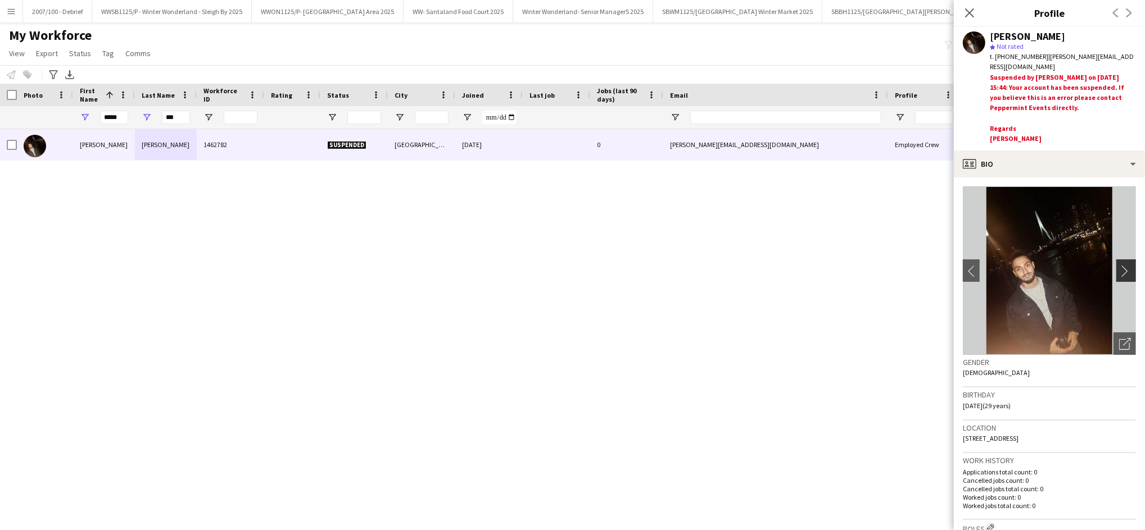
click at [1119, 265] on app-icon "chevron-right" at bounding box center [1127, 271] width 17 height 12
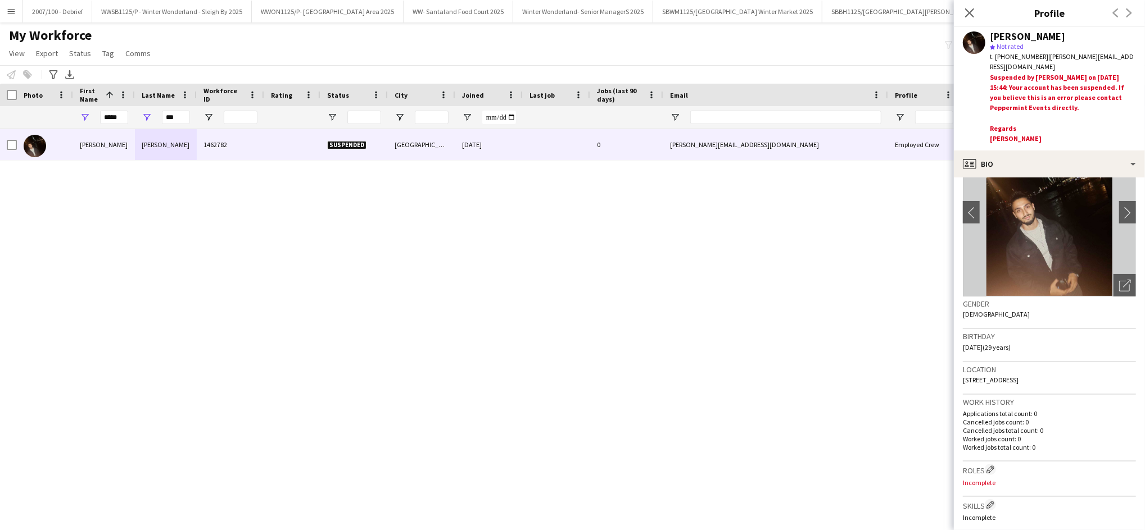
scroll to position [387, 0]
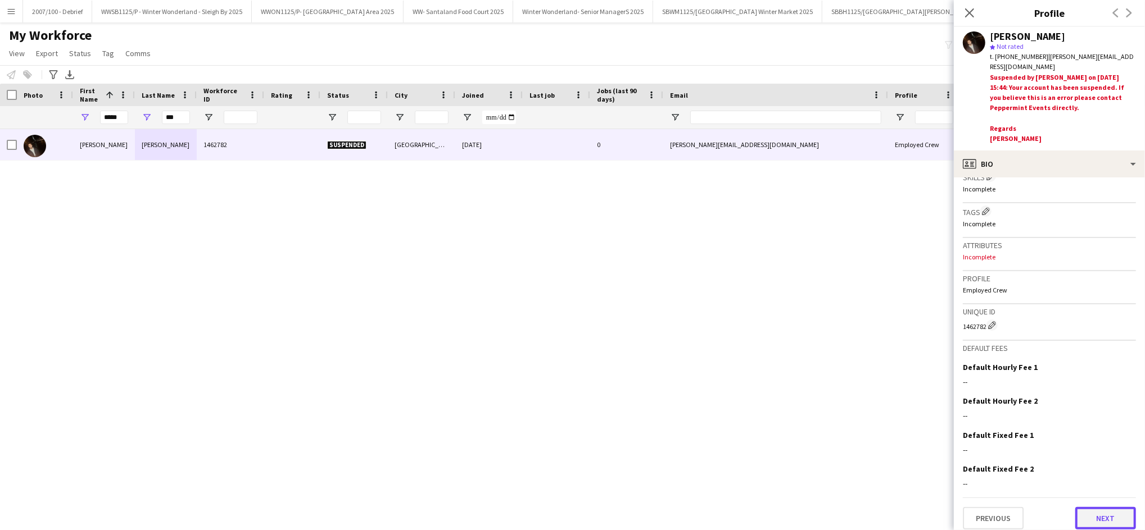
click at [1110, 507] on button "Next" at bounding box center [1105, 518] width 61 height 22
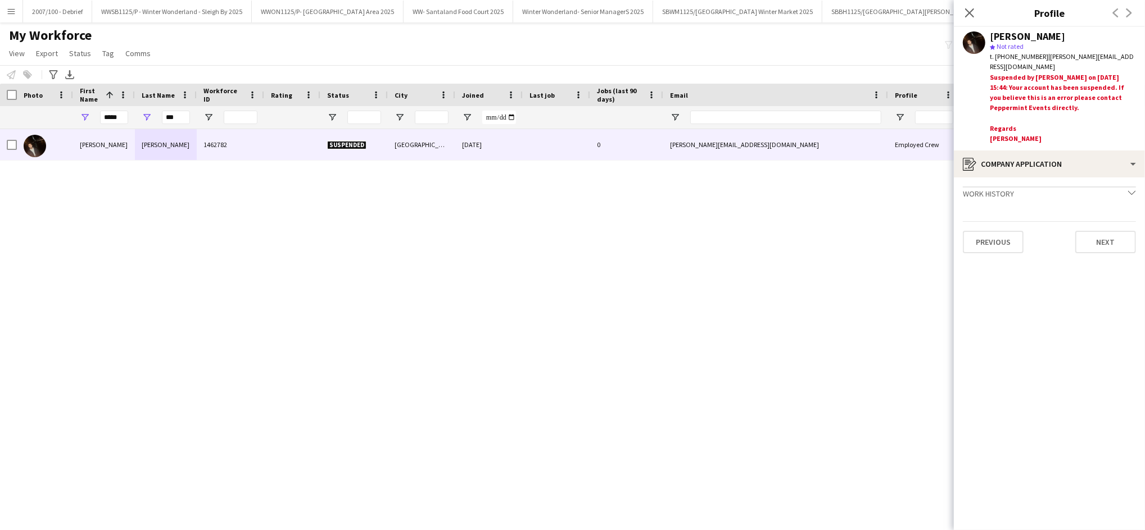
click at [1129, 189] on icon "chevron-down" at bounding box center [1132, 193] width 8 height 8
click at [1129, 189] on icon "chevron-right" at bounding box center [1132, 193] width 8 height 8
click at [654, 199] on div "Christopher Michaelides 1462782 Suspended London 08-01-2020 0 chrismichaelides@…" at bounding box center [572, 314] width 1145 height 370
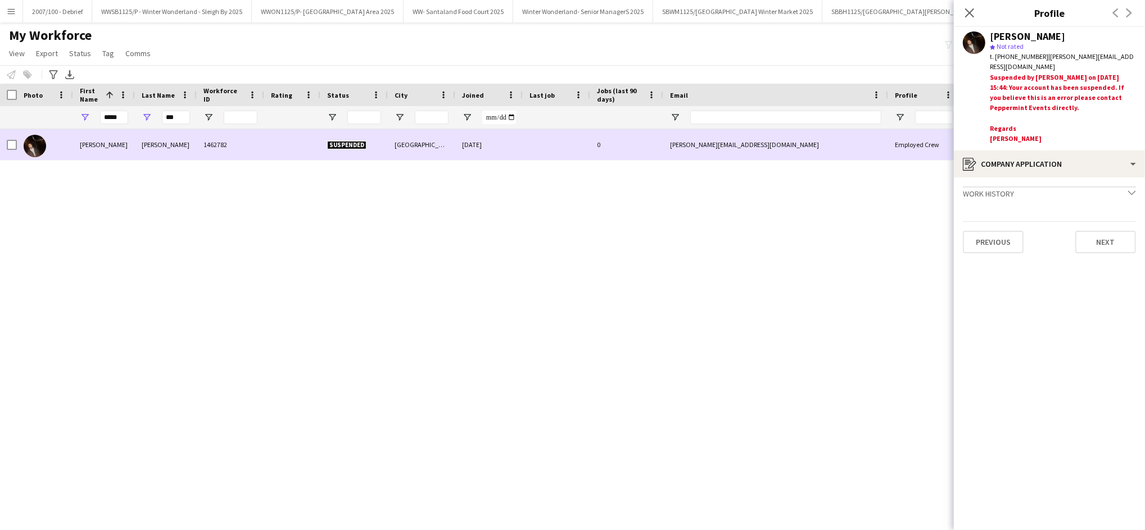
click at [756, 136] on div "chrismichaelides@icloud.com" at bounding box center [775, 144] width 225 height 31
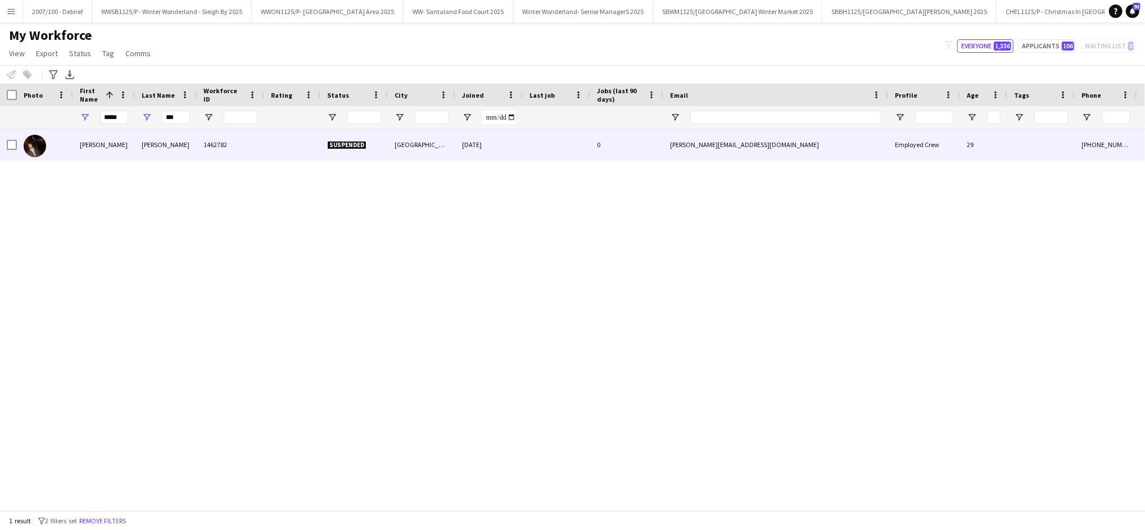
click at [743, 142] on div "chrismichaelides@icloud.com" at bounding box center [775, 144] width 225 height 31
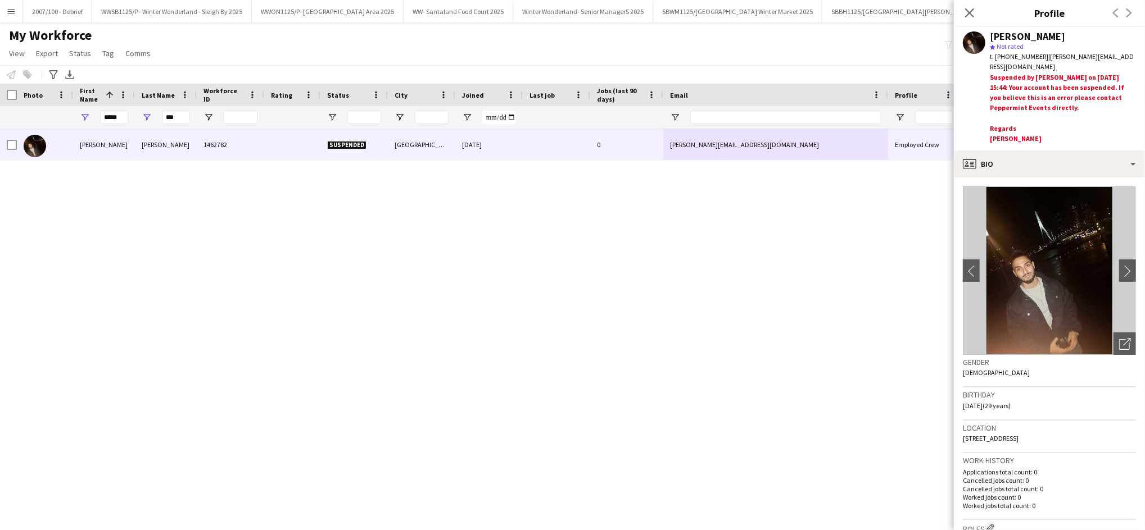
drag, startPoint x: 1124, startPoint y: 56, endPoint x: 1050, endPoint y: 64, distance: 74.6
drag, startPoint x: 1050, startPoint y: 64, endPoint x: 1105, endPoint y: 43, distance: 59.1
click at [1105, 43] on div "star Not rated" at bounding box center [1063, 47] width 146 height 10
drag, startPoint x: 1122, startPoint y: 55, endPoint x: 1039, endPoint y: 56, distance: 82.6
click at [1039, 56] on span "| chrismichaelides@icloud.com" at bounding box center [1062, 61] width 144 height 19
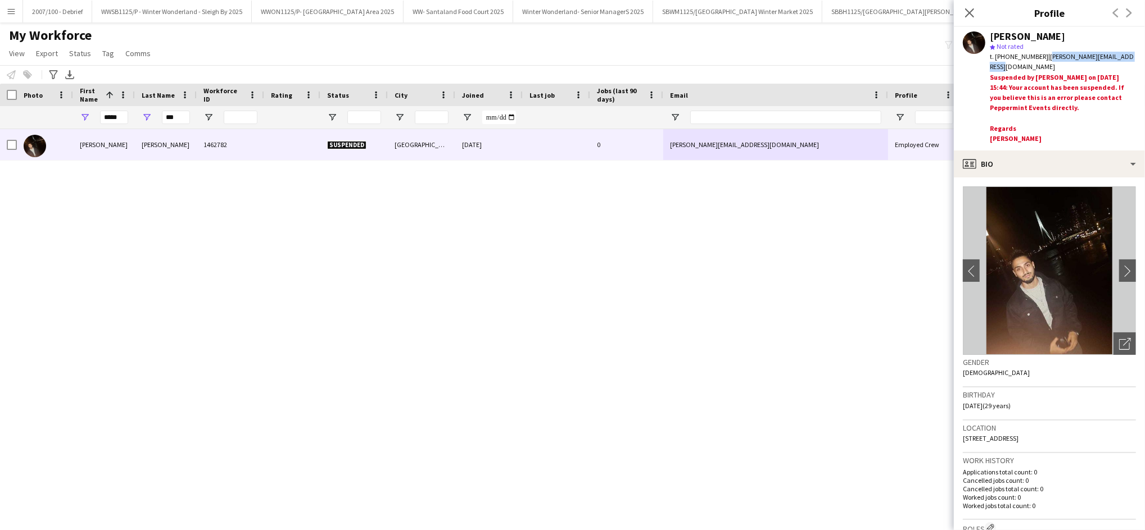
copy span "chrismichaelides@icloud.com"
click at [174, 116] on input "***" at bounding box center [176, 117] width 28 height 13
type input "*"
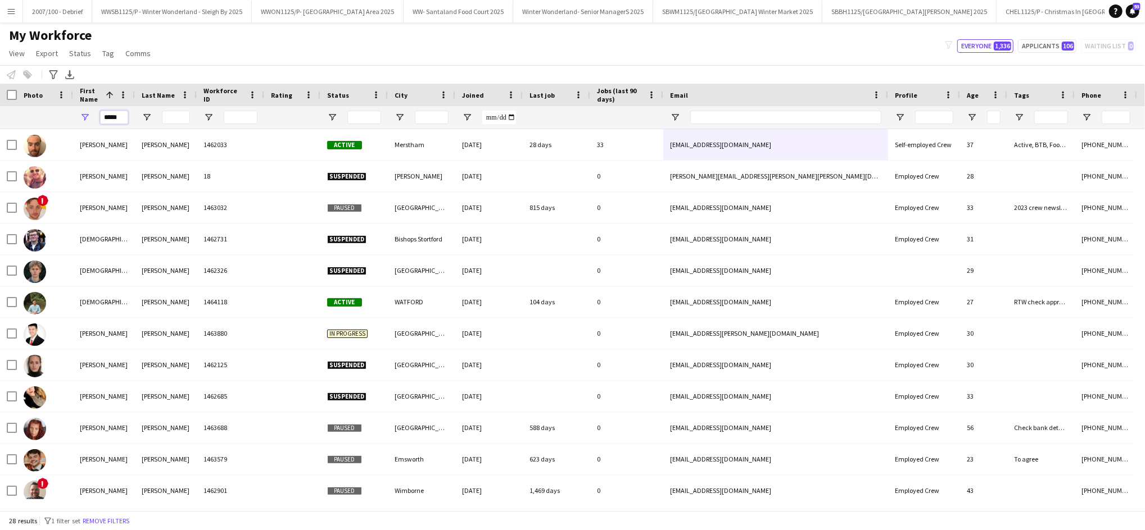
click at [122, 114] on input "*****" at bounding box center [114, 117] width 28 height 13
type input "*"
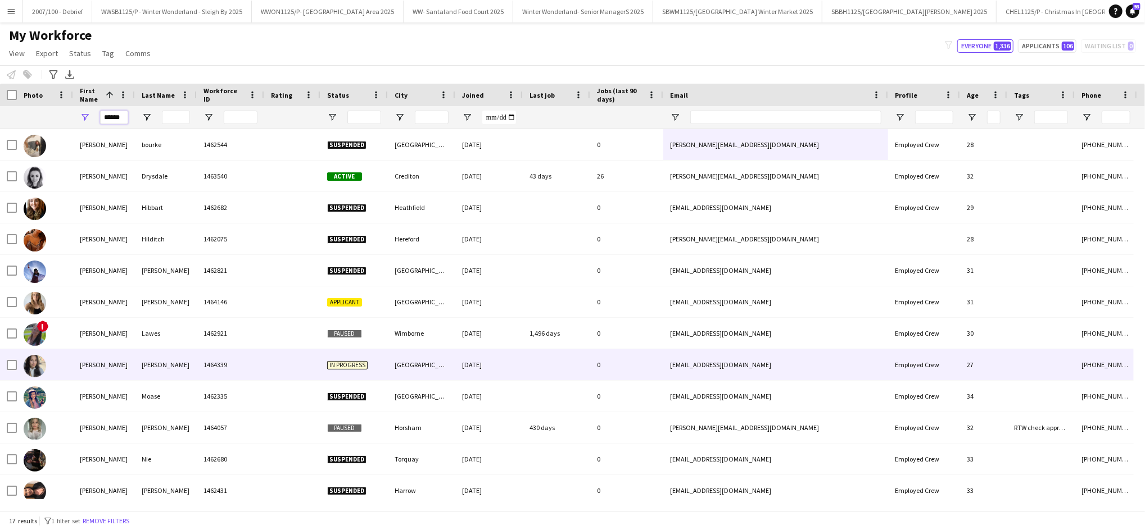
type input "******"
click at [187, 372] on div "Loy" at bounding box center [166, 365] width 62 height 31
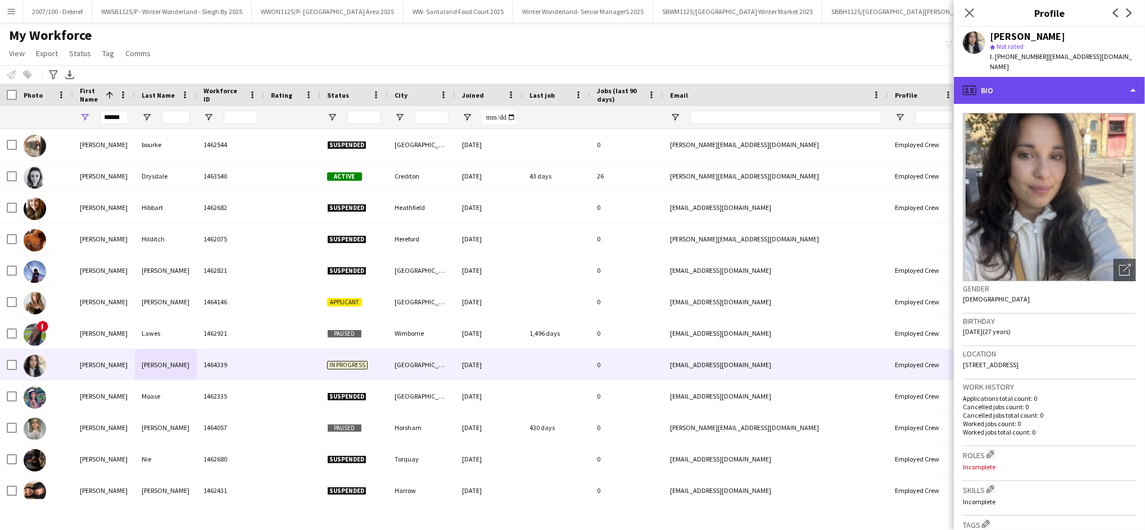
click at [1079, 92] on div "profile Bio" at bounding box center [1049, 90] width 191 height 27
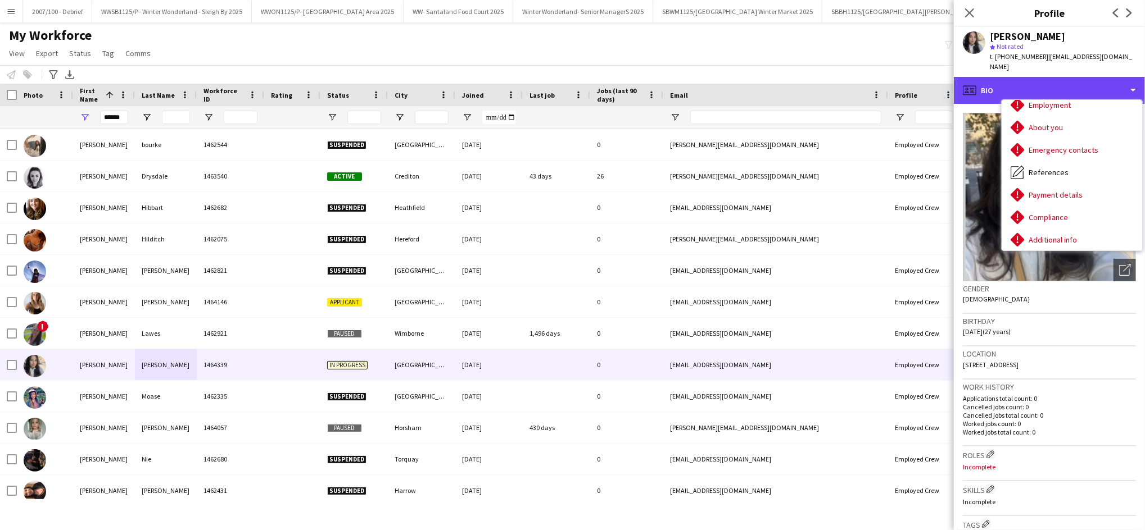
scroll to position [52, 0]
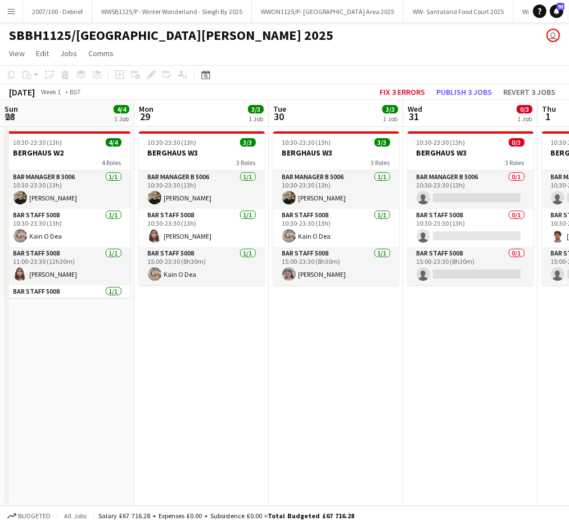
scroll to position [26, 0]
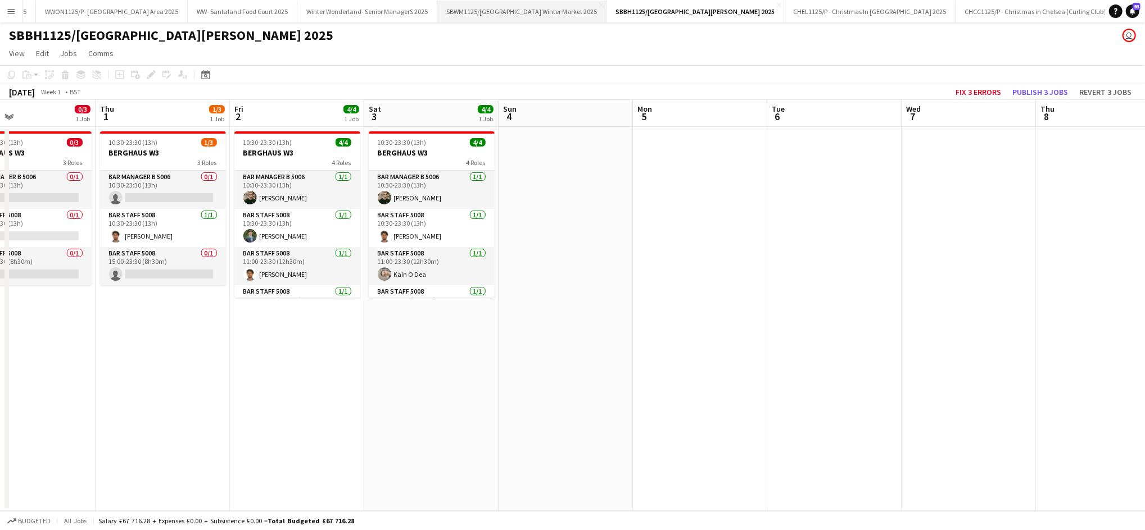
click at [559, 18] on button "SBWM1125/P Southbank Centre Winter Market 2025 Close" at bounding box center [521, 12] width 169 height 22
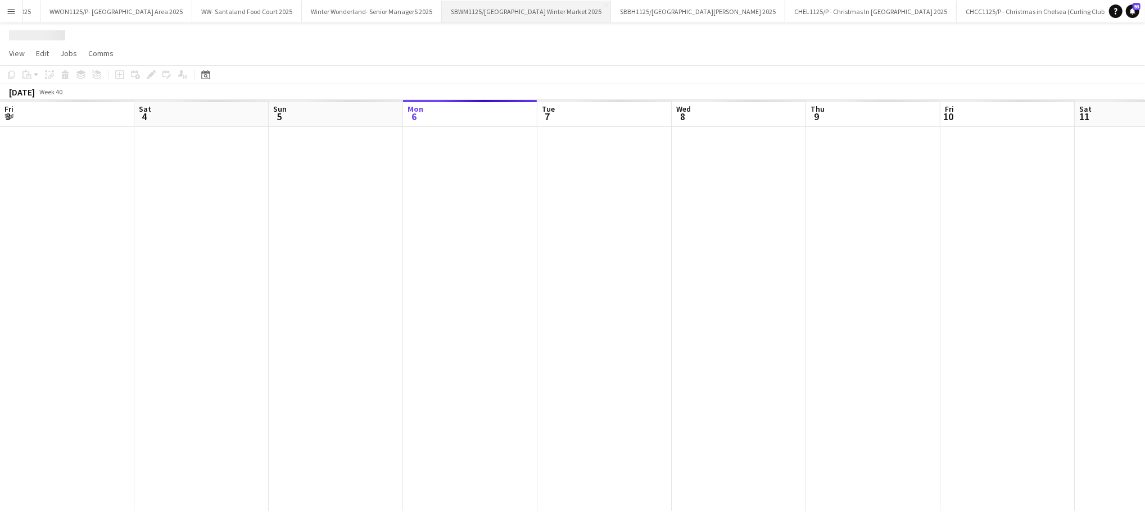
scroll to position [0, 268]
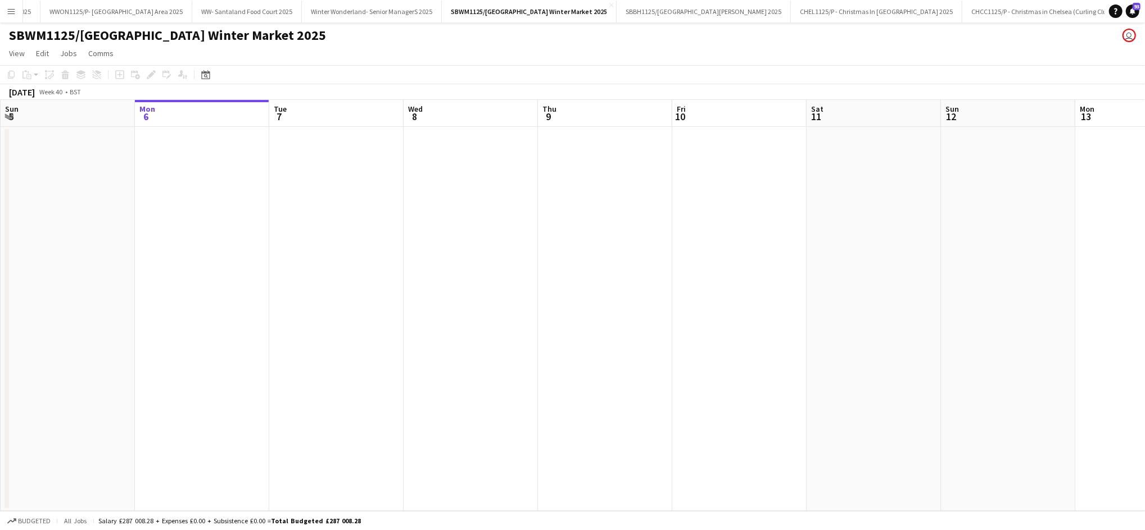
click at [373, 214] on app-date-cell at bounding box center [336, 319] width 134 height 384
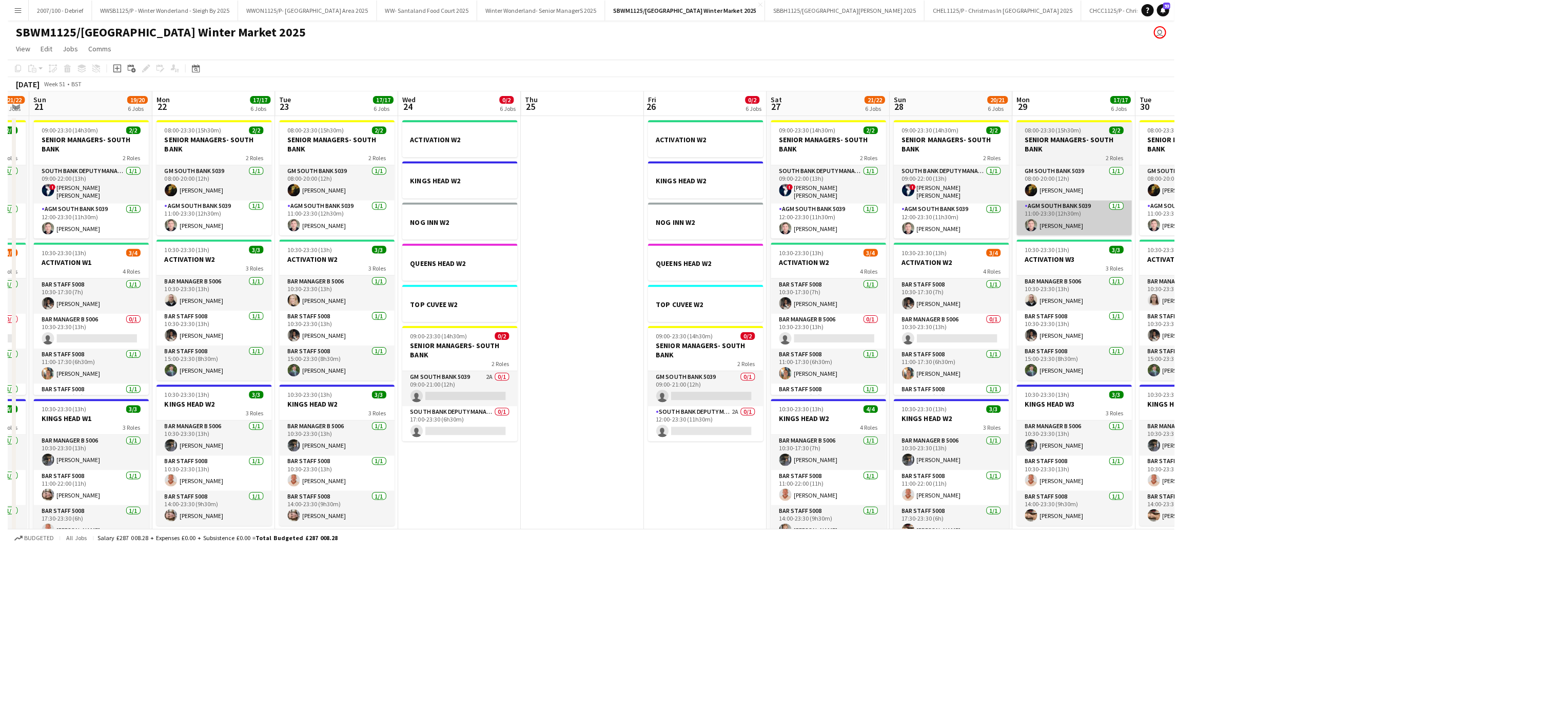
scroll to position [0, 346]
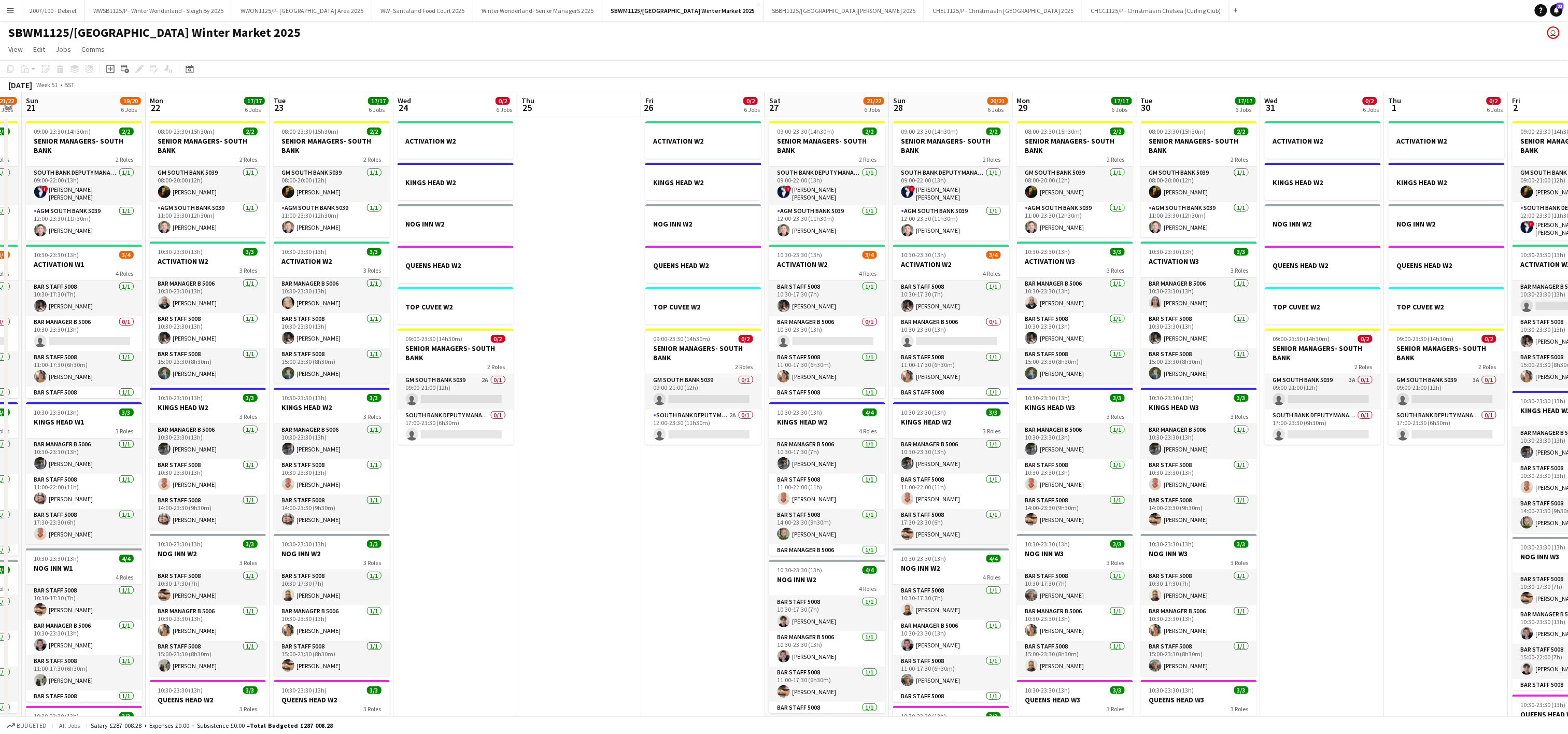
click at [513, 484] on app-date-cell "ACTIVATION W2 KINGS HEAD W2 NOG INN W2 QUEENS HEAD W2 TOP CUVEE W2 09:00-23:30 …" at bounding box center [456, 582] width 124 height 929
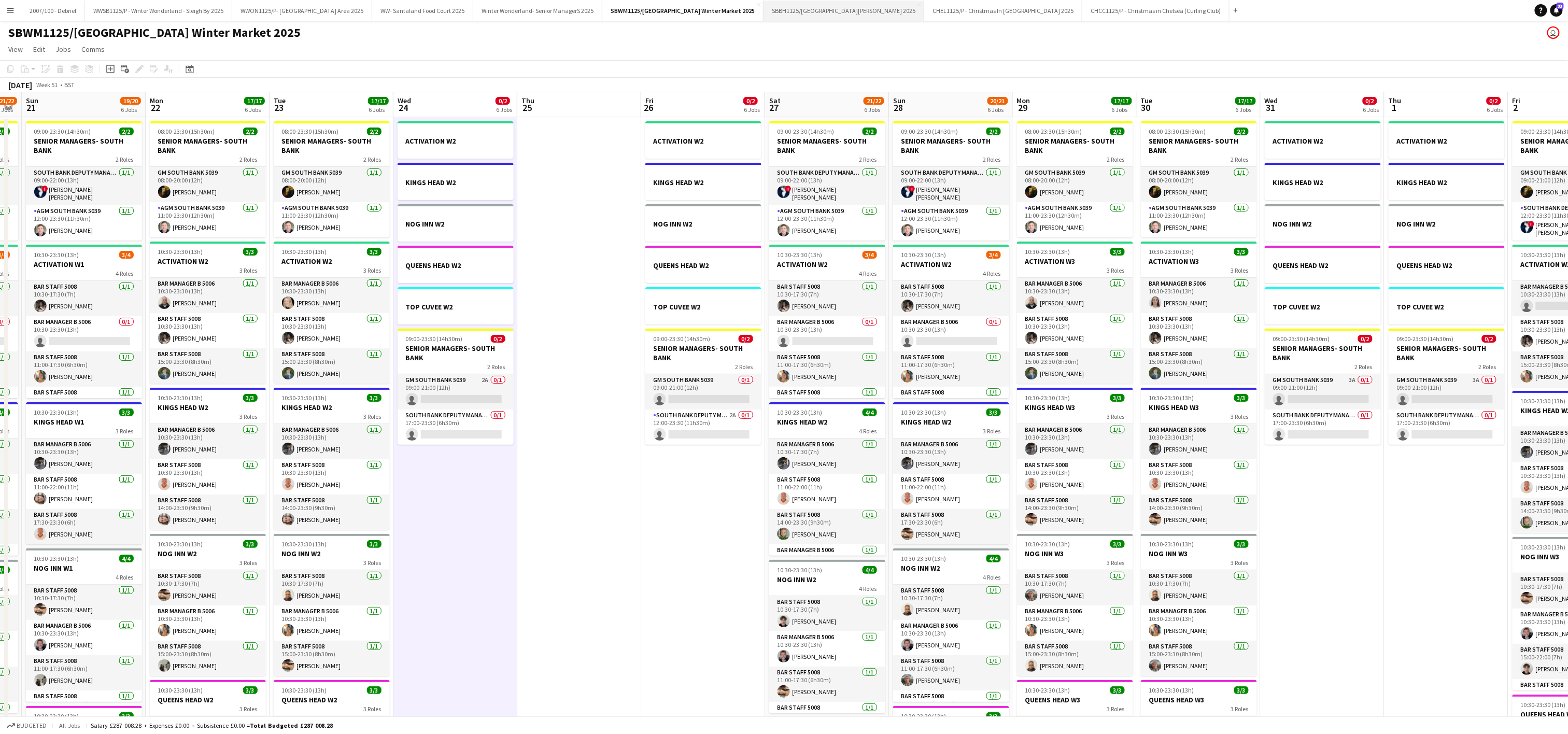
click at [524, 3] on button "SBBH1125/P Southbank Winter Market Berg Haus 2025 Close" at bounding box center [844, 11] width 160 height 20
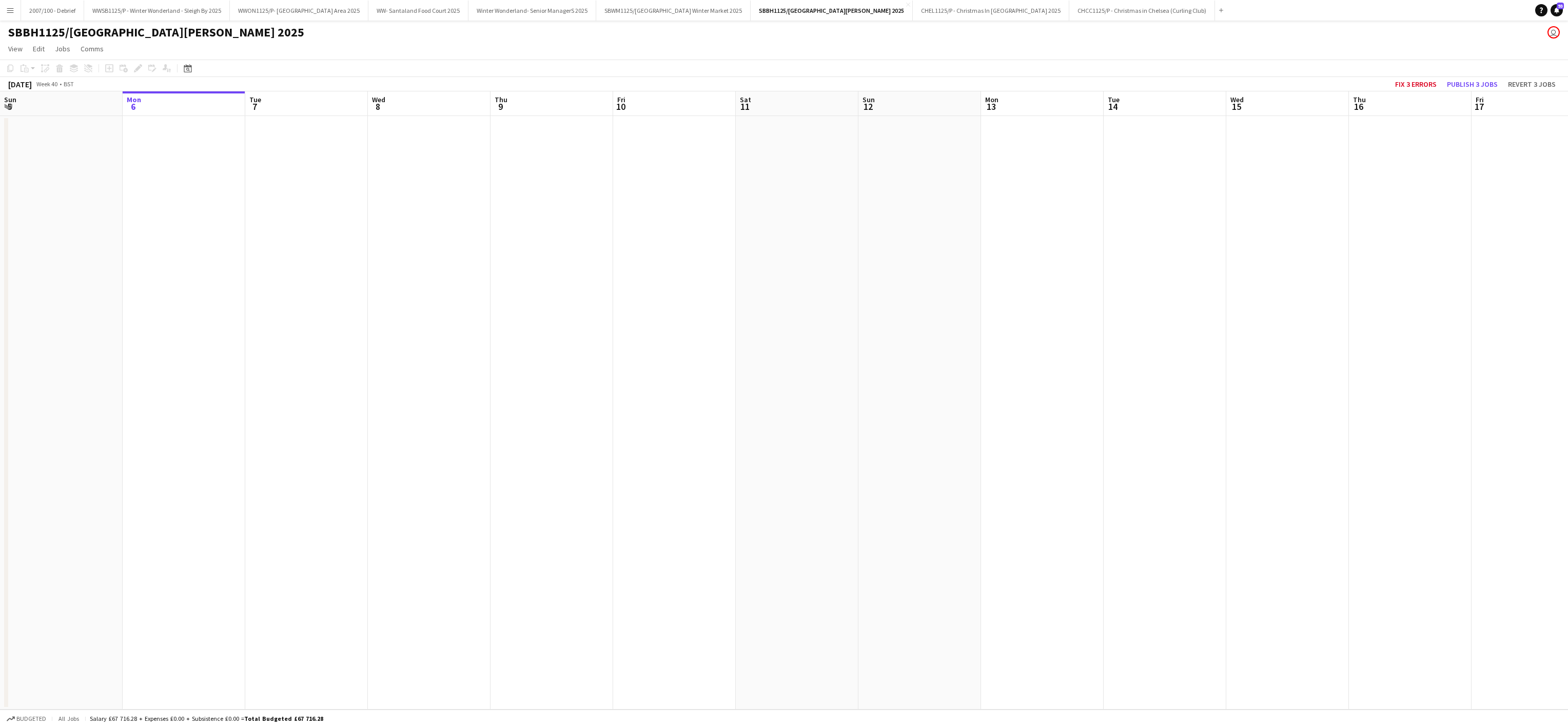
click at [519, 439] on app-date-cell at bounding box center [552, 413] width 122 height 594
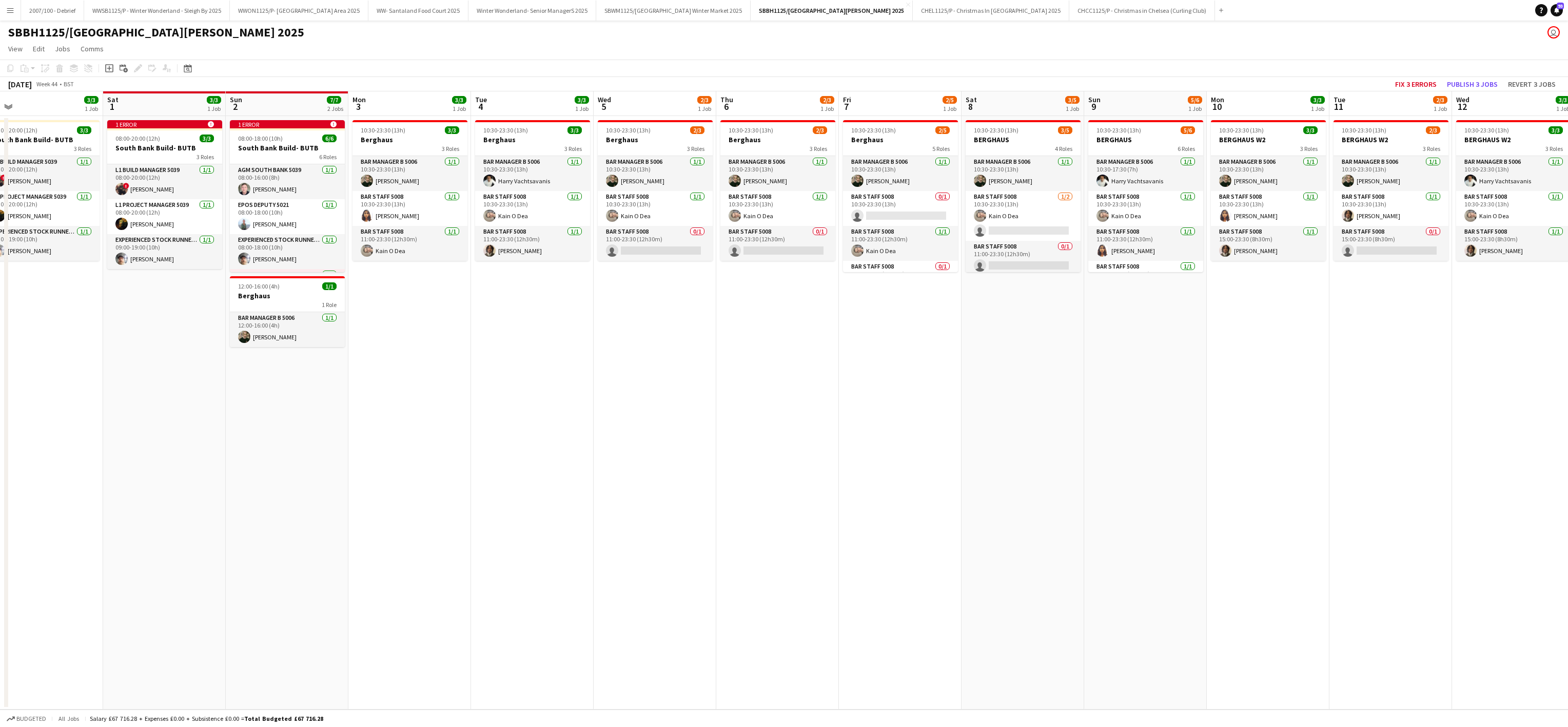
scroll to position [0, 234]
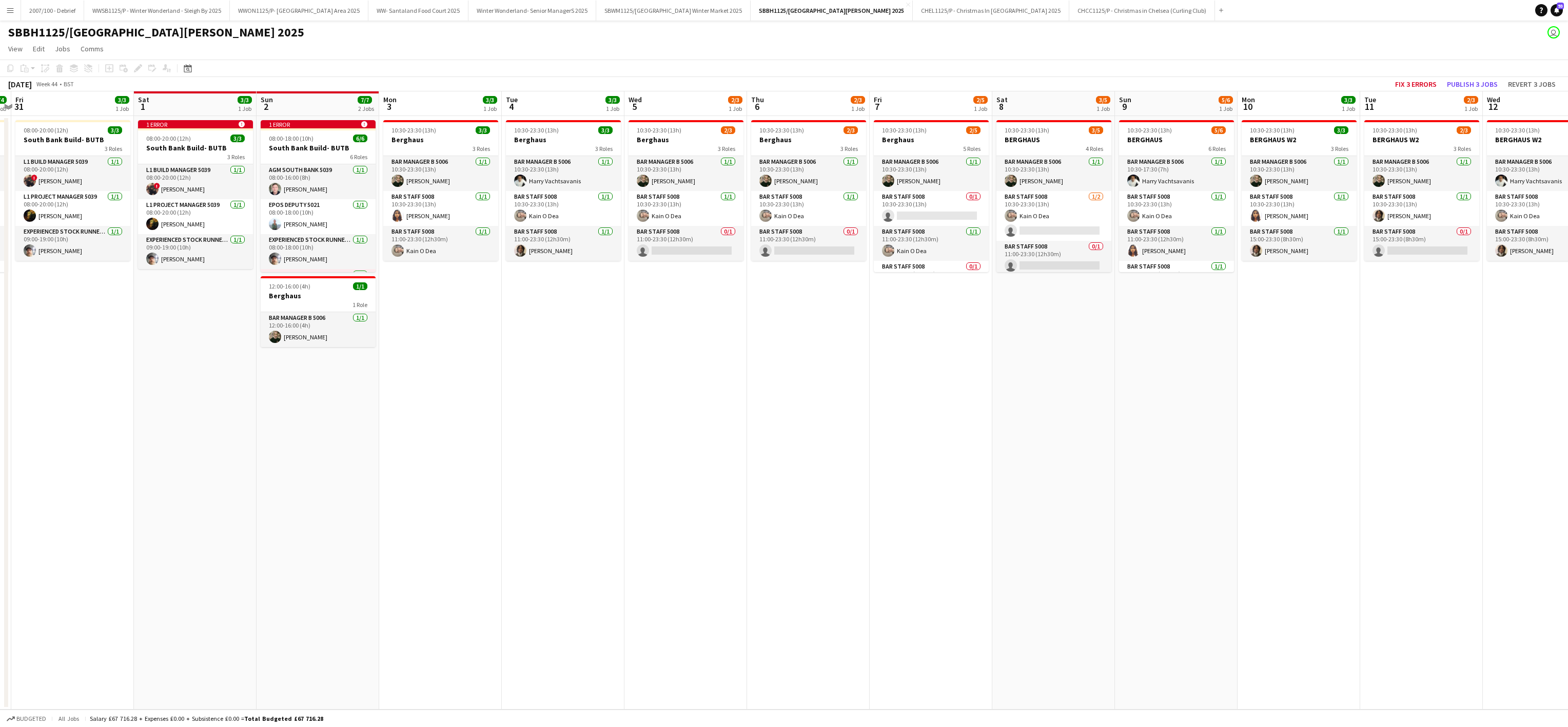
click at [519, 405] on app-date-cell "10:30-23:30 (13h) 3/3 Berghaus 3 Roles Bar Manager B 5006 1/1 10:30-23:30 (13h)…" at bounding box center [563, 413] width 122 height 594
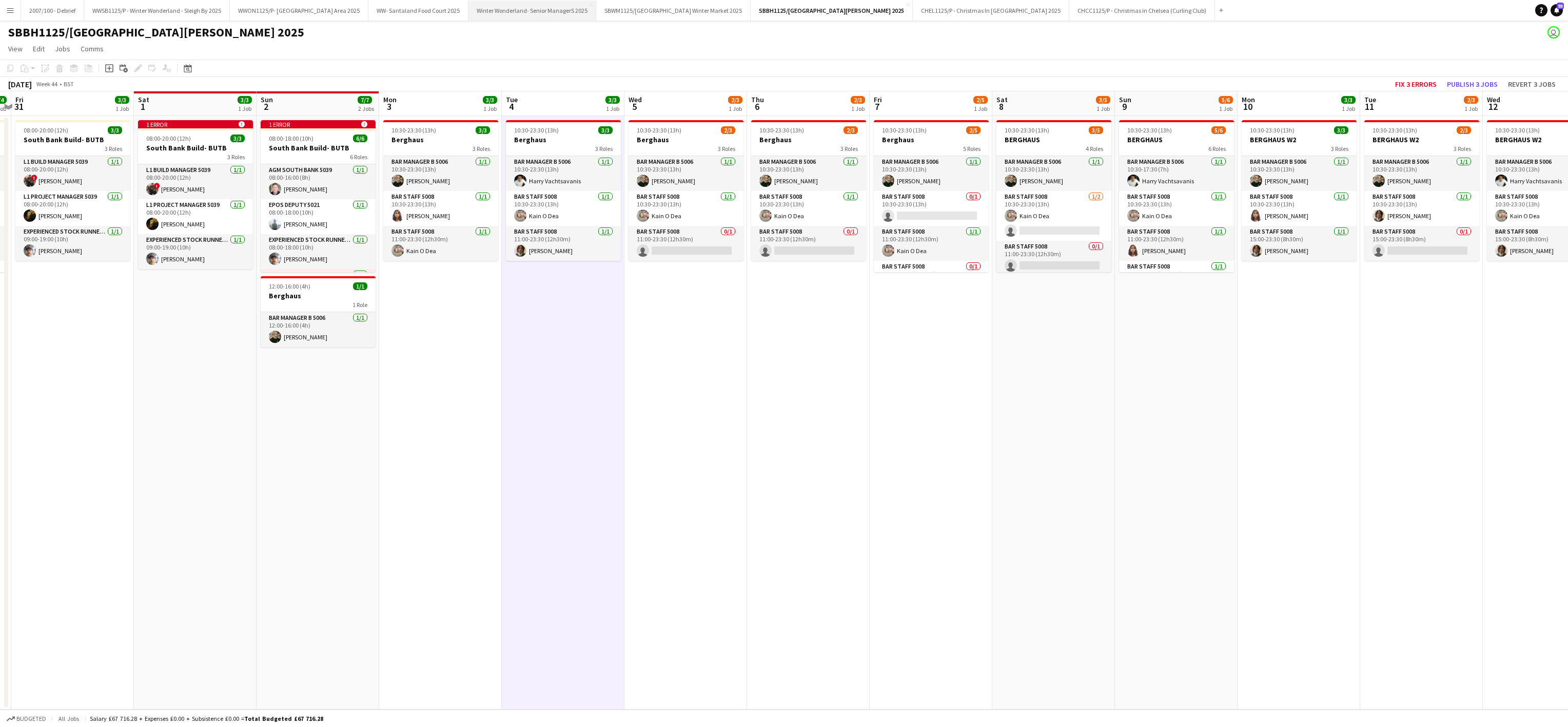
click at [519, 7] on button "Winter Wonderland- Senior ManagerS 2025 Close" at bounding box center [532, 11] width 128 height 20
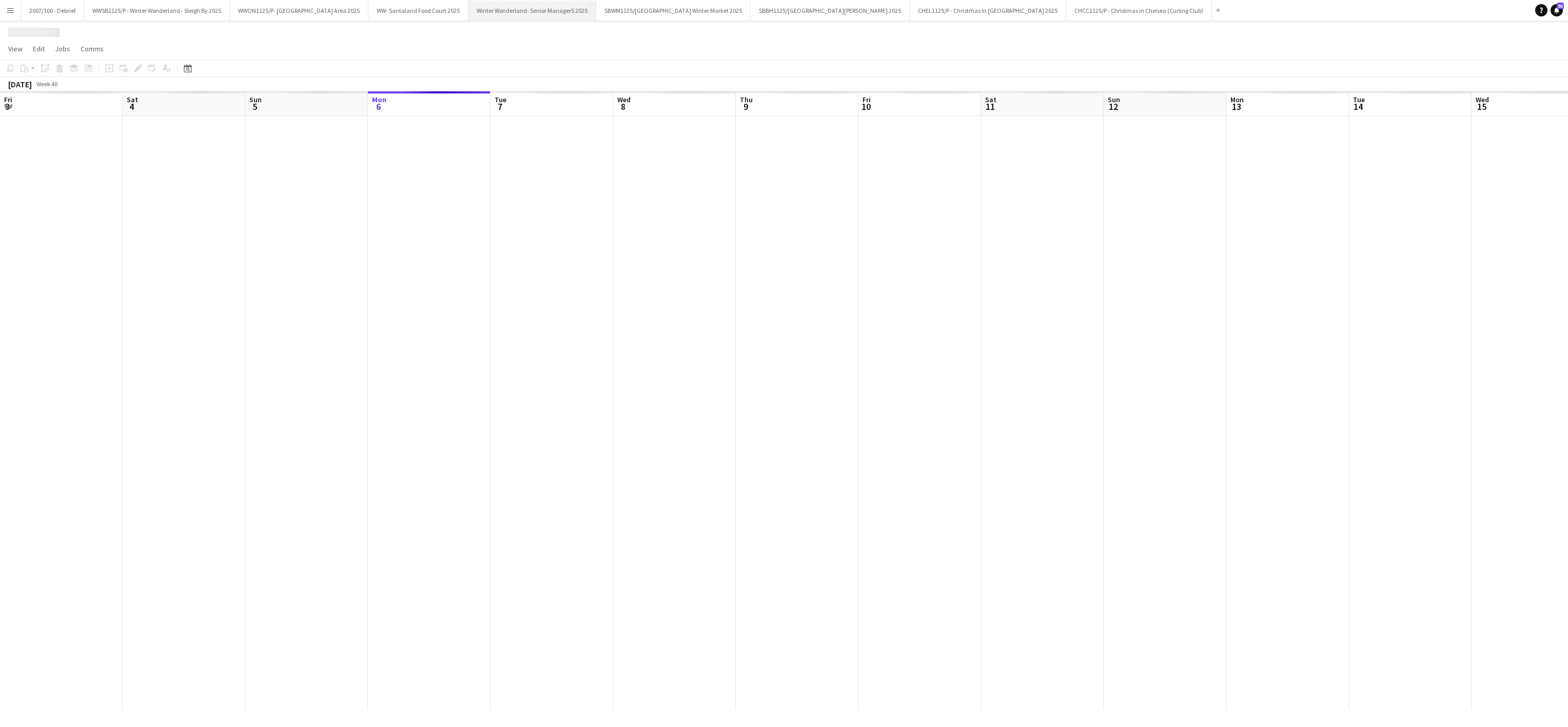
scroll to position [0, 246]
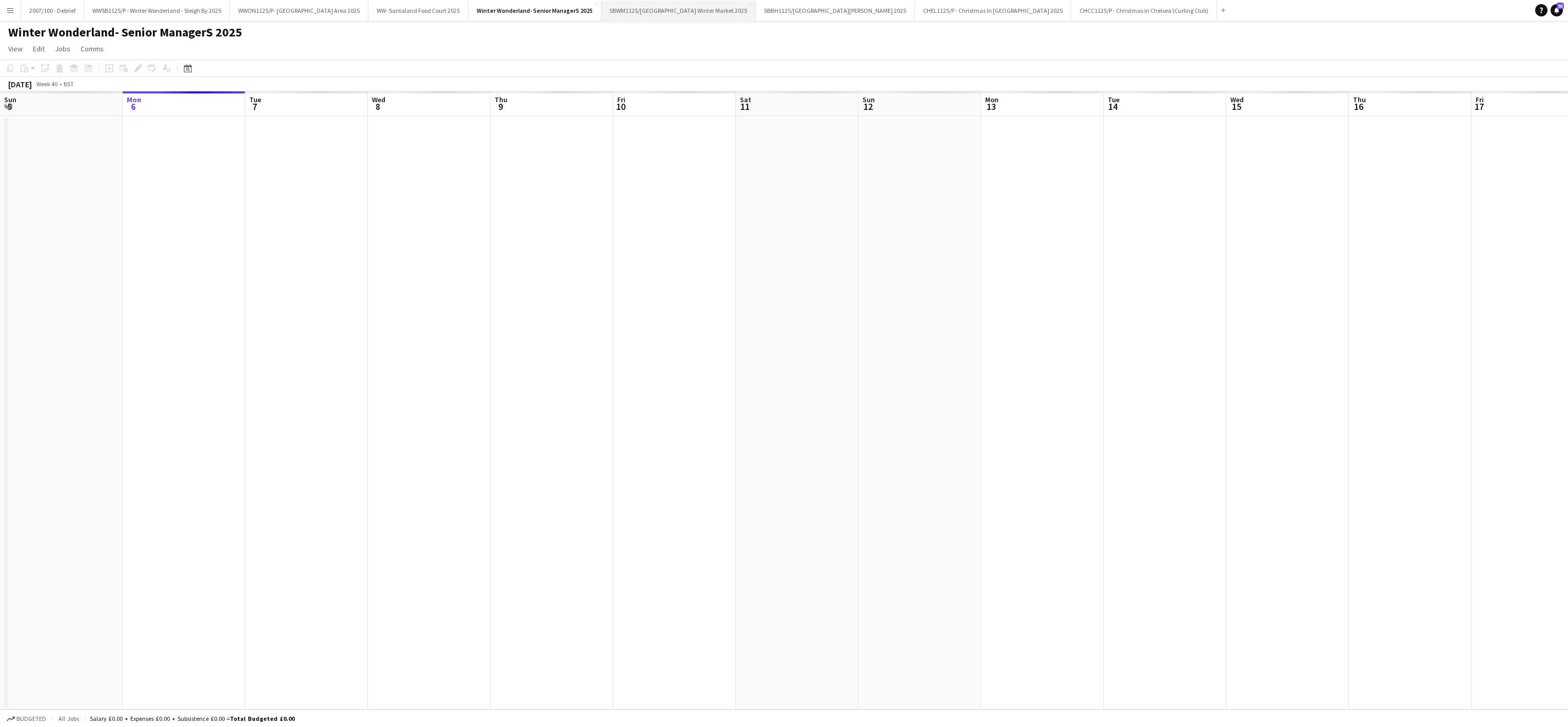
click at [519, 7] on button "SBWM1125/P Southbank Centre Winter Market 2025 Close" at bounding box center [679, 11] width 154 height 20
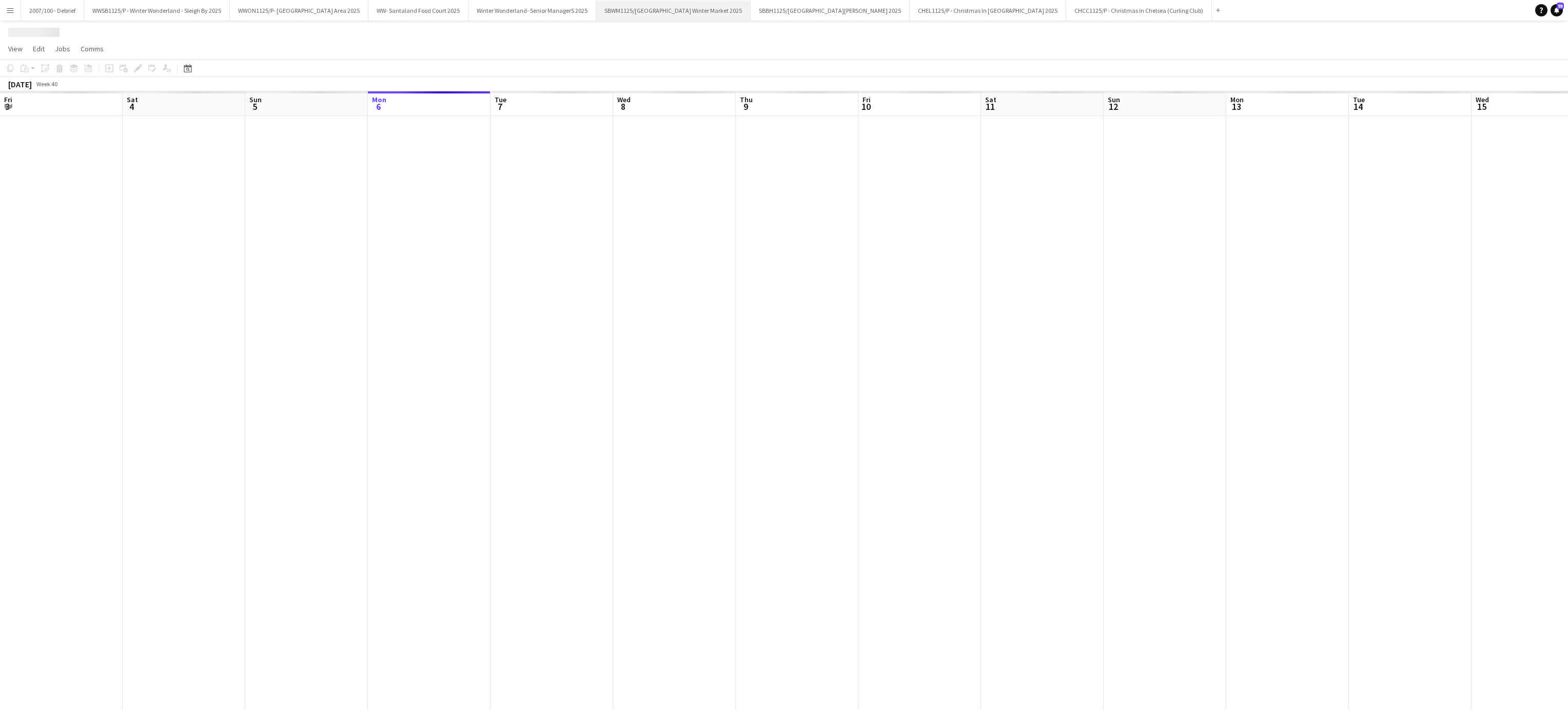
scroll to position [0, 246]
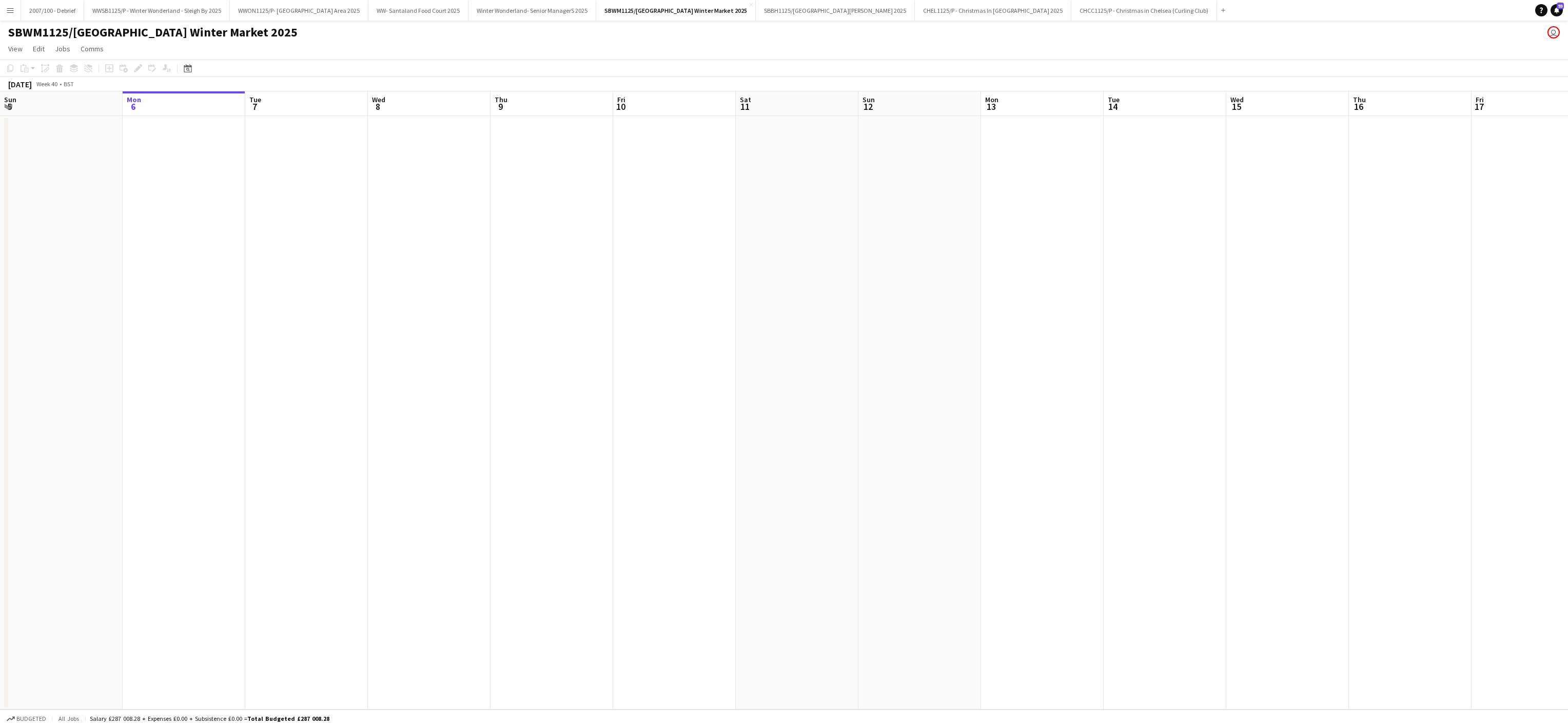
click at [519, 466] on app-date-cell at bounding box center [797, 413] width 122 height 594
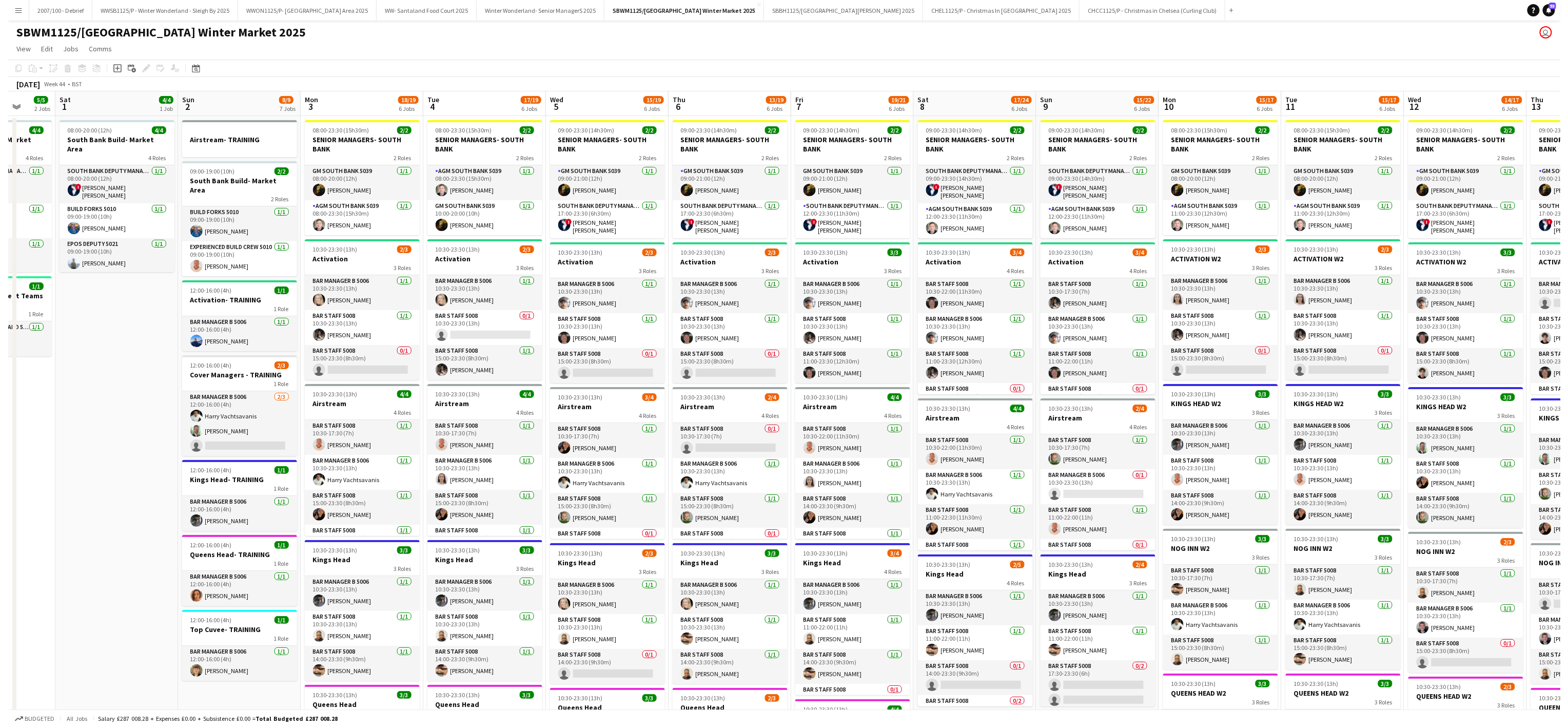
scroll to position [0, 411]
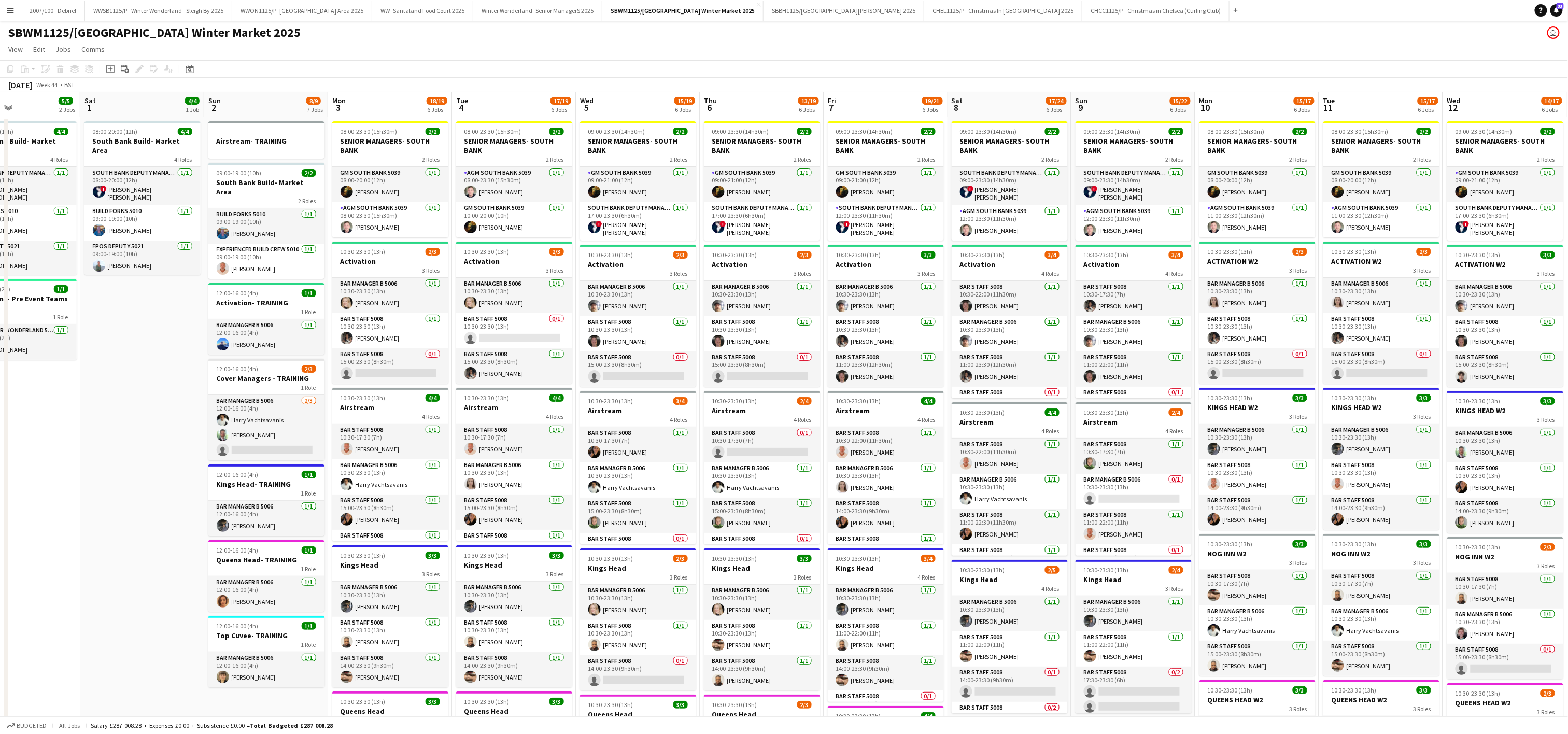
click at [12, 13] on app-icon "Menu" at bounding box center [10, 10] width 8 height 8
click at [121, 53] on link "My Workforce" at bounding box center [157, 56] width 103 height 20
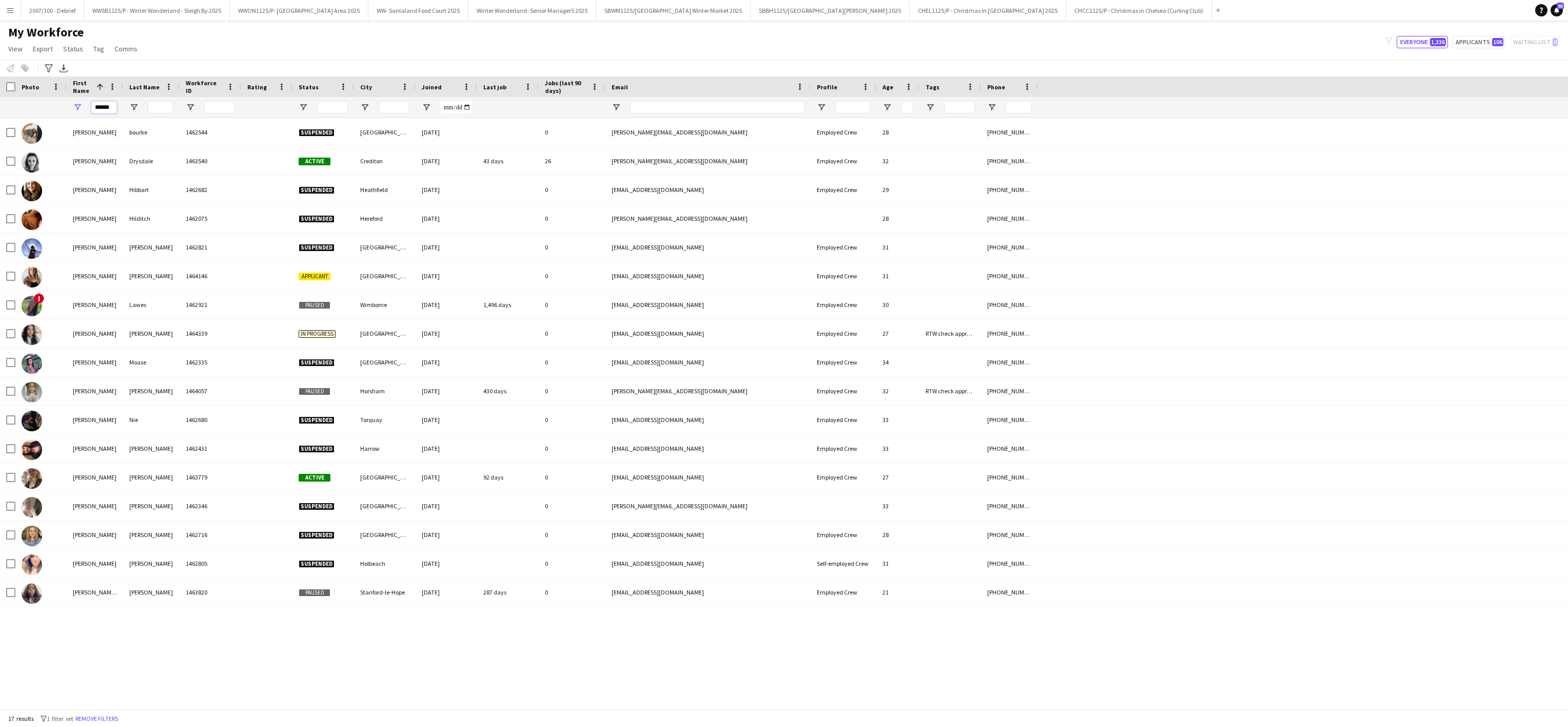
click at [111, 107] on input "******" at bounding box center [104, 107] width 26 height 12
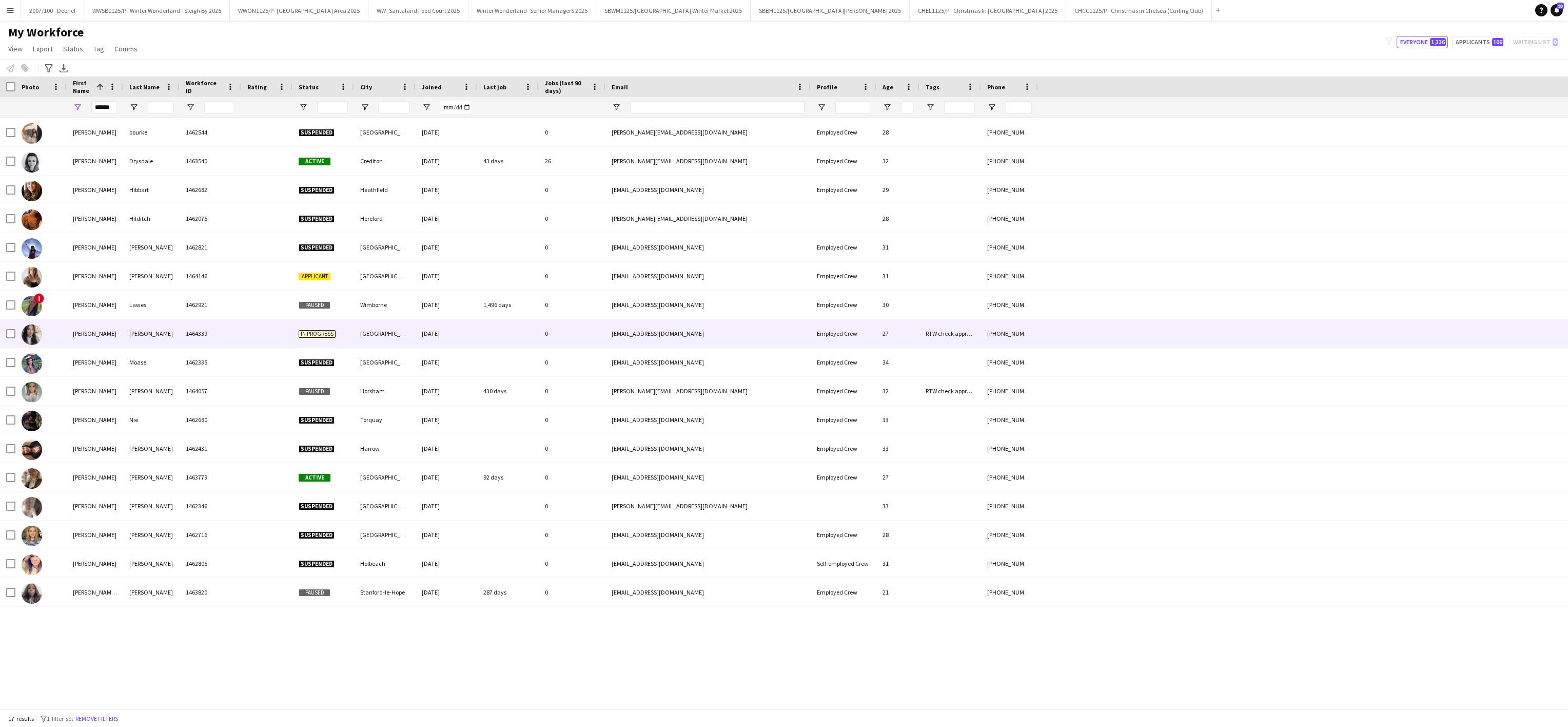
click at [214, 345] on div "1464339" at bounding box center [210, 333] width 61 height 28
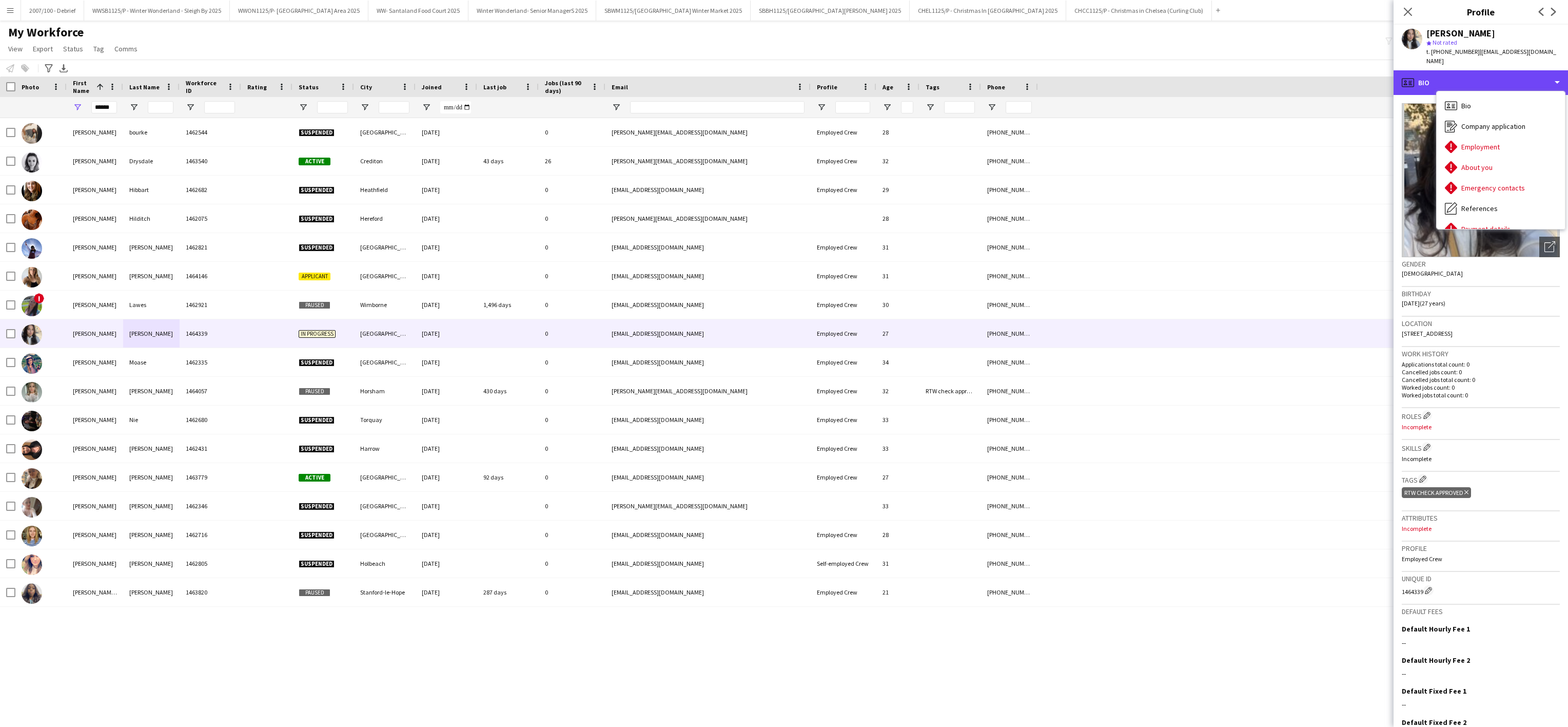
scroll to position [48, 0]
click at [1409, 7] on icon "Close pop-in" at bounding box center [1407, 11] width 10 height 10
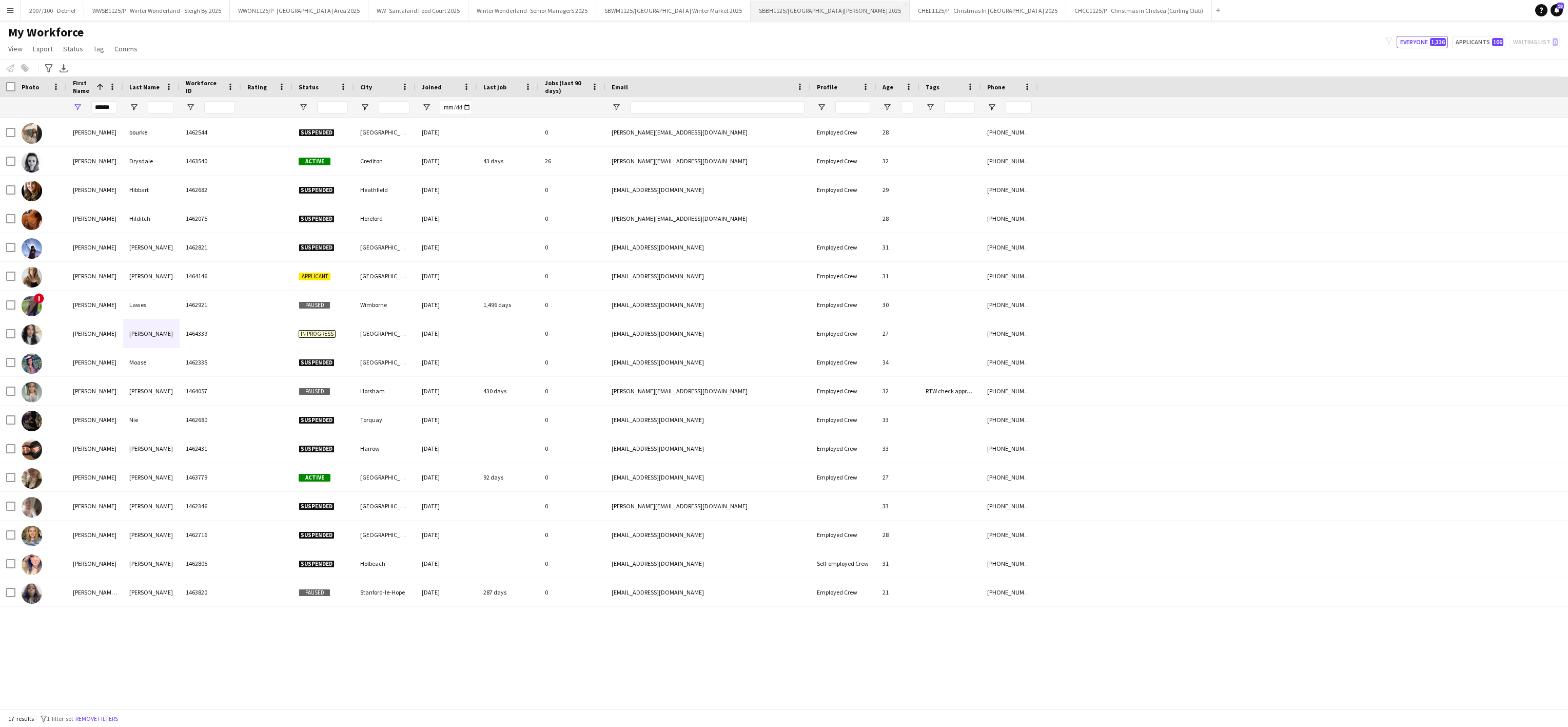
click at [840, 1] on button "SBBH1125/P Southbank Winter Market Berg Haus 2025 Close" at bounding box center [830, 11] width 159 height 20
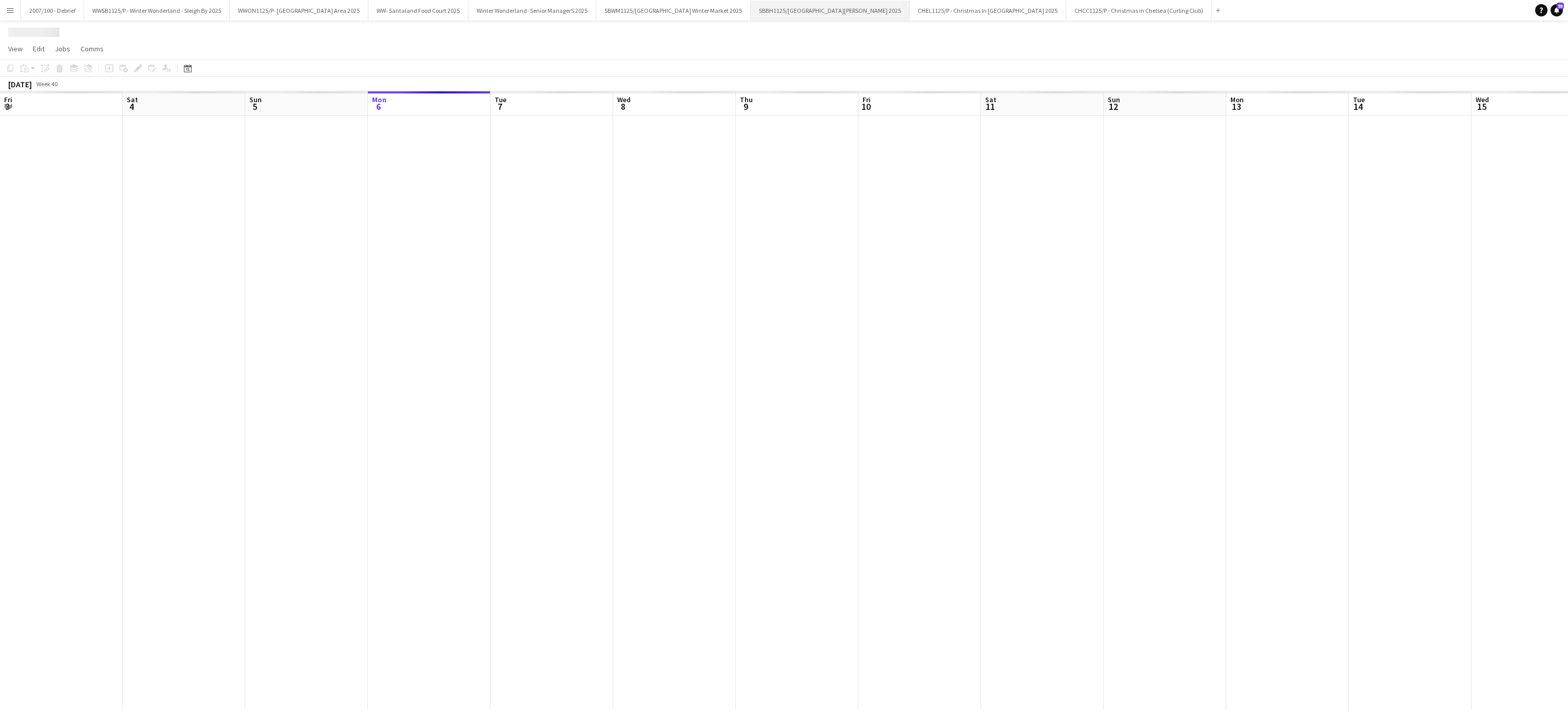
scroll to position [0, 246]
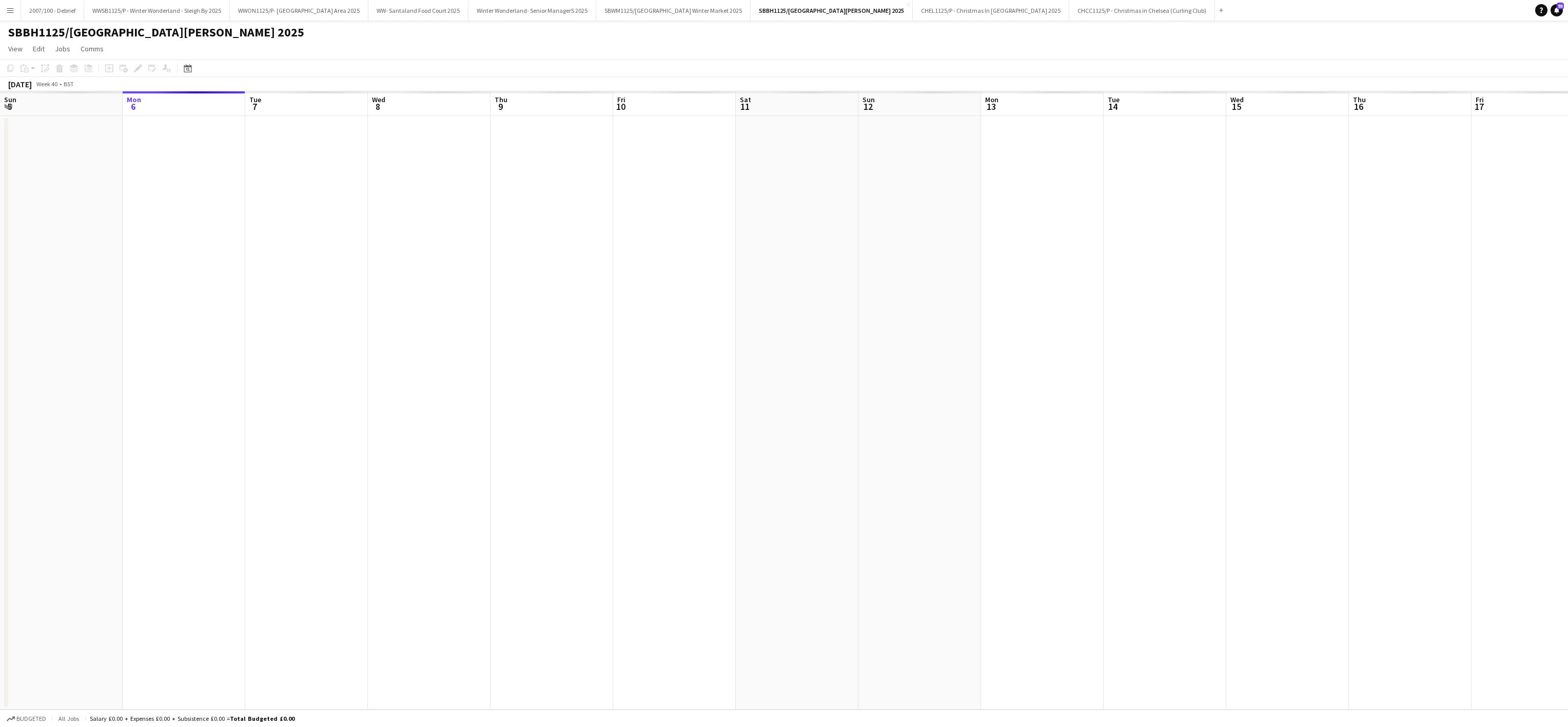
click at [413, 220] on app-date-cell at bounding box center [429, 413] width 122 height 594
click at [534, 509] on app-date-cell at bounding box center [548, 413] width 122 height 594
click at [8, 16] on button "Menu" at bounding box center [10, 10] width 20 height 20
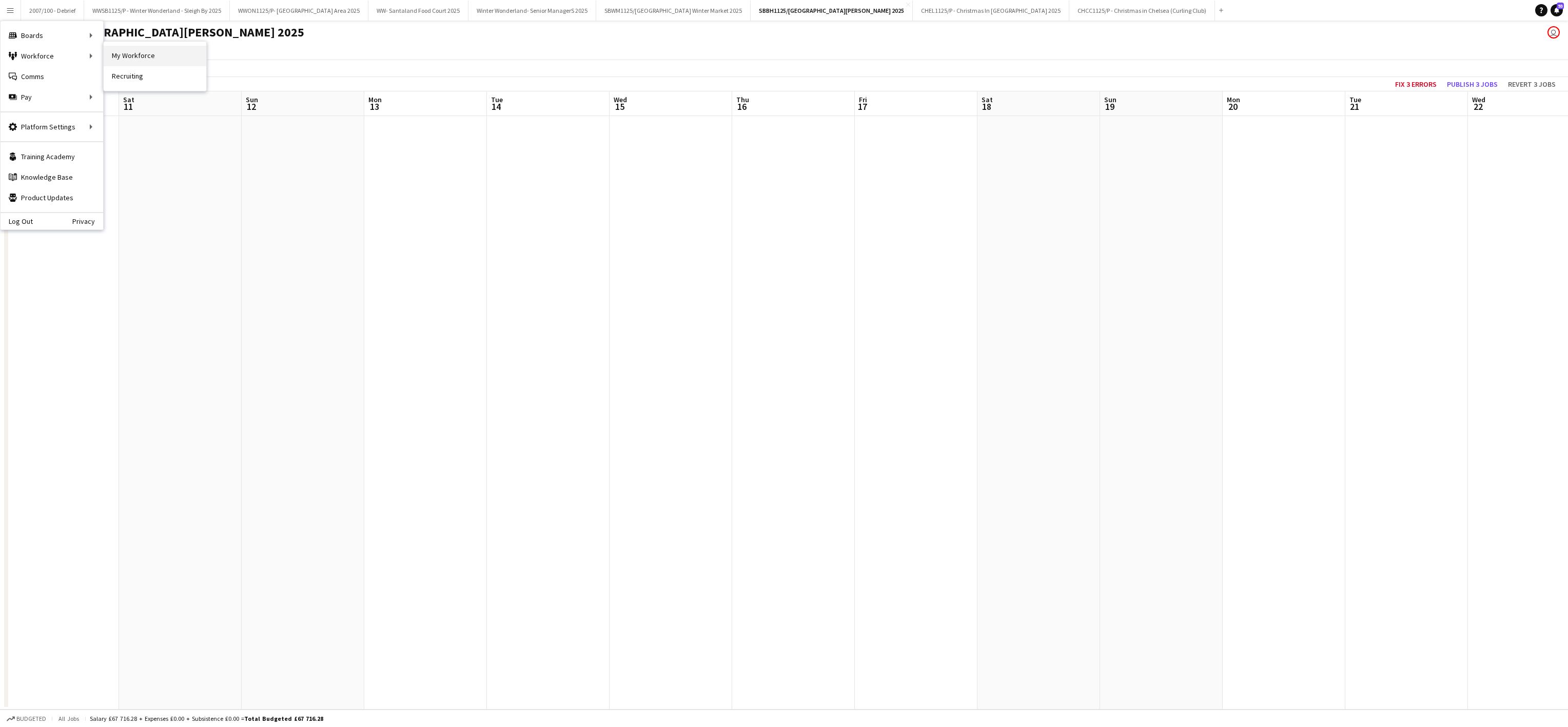
click at [135, 59] on link "My Workforce" at bounding box center [155, 56] width 102 height 20
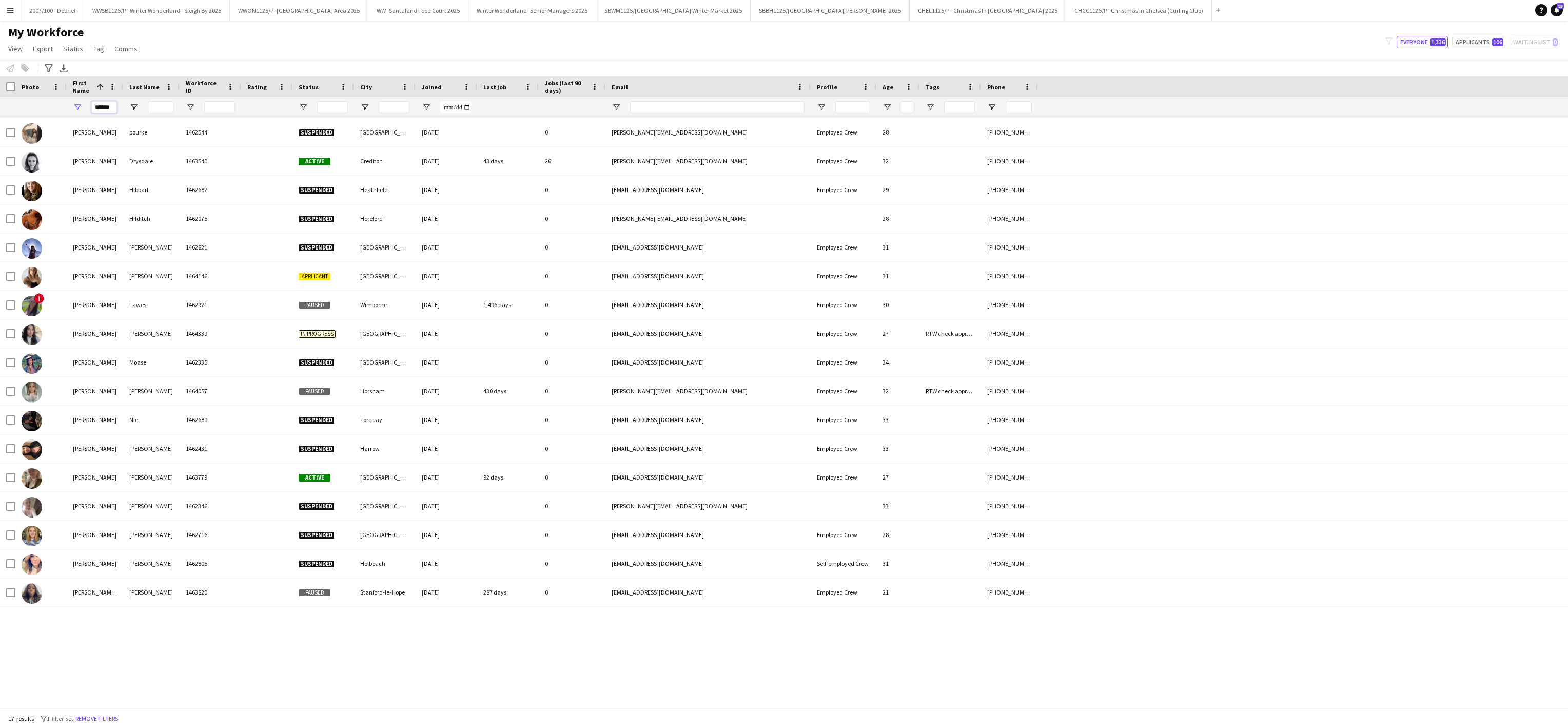
click at [106, 111] on input "******" at bounding box center [104, 107] width 26 height 12
type input "*"
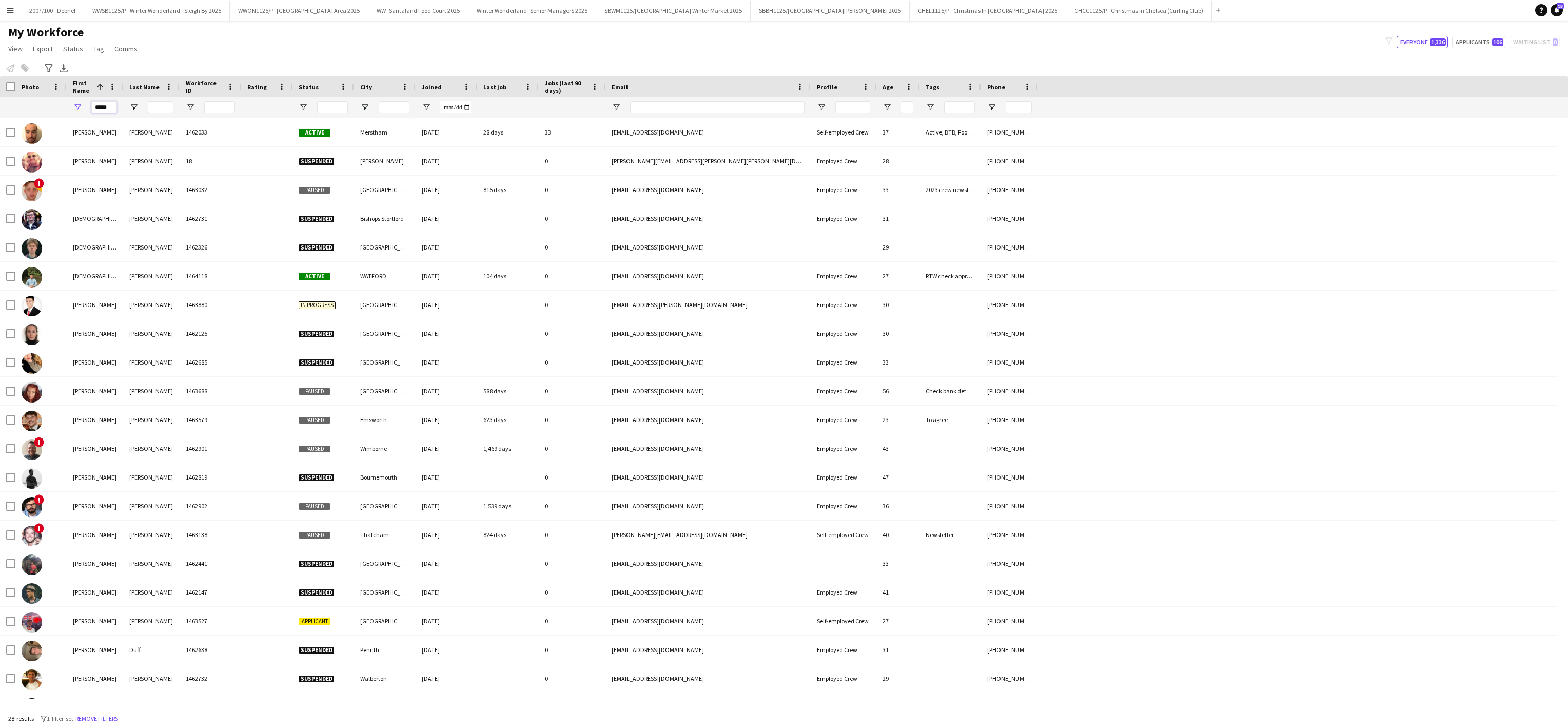
type input "*****"
click at [161, 109] on input "Last Name Filter Input" at bounding box center [161, 107] width 26 height 12
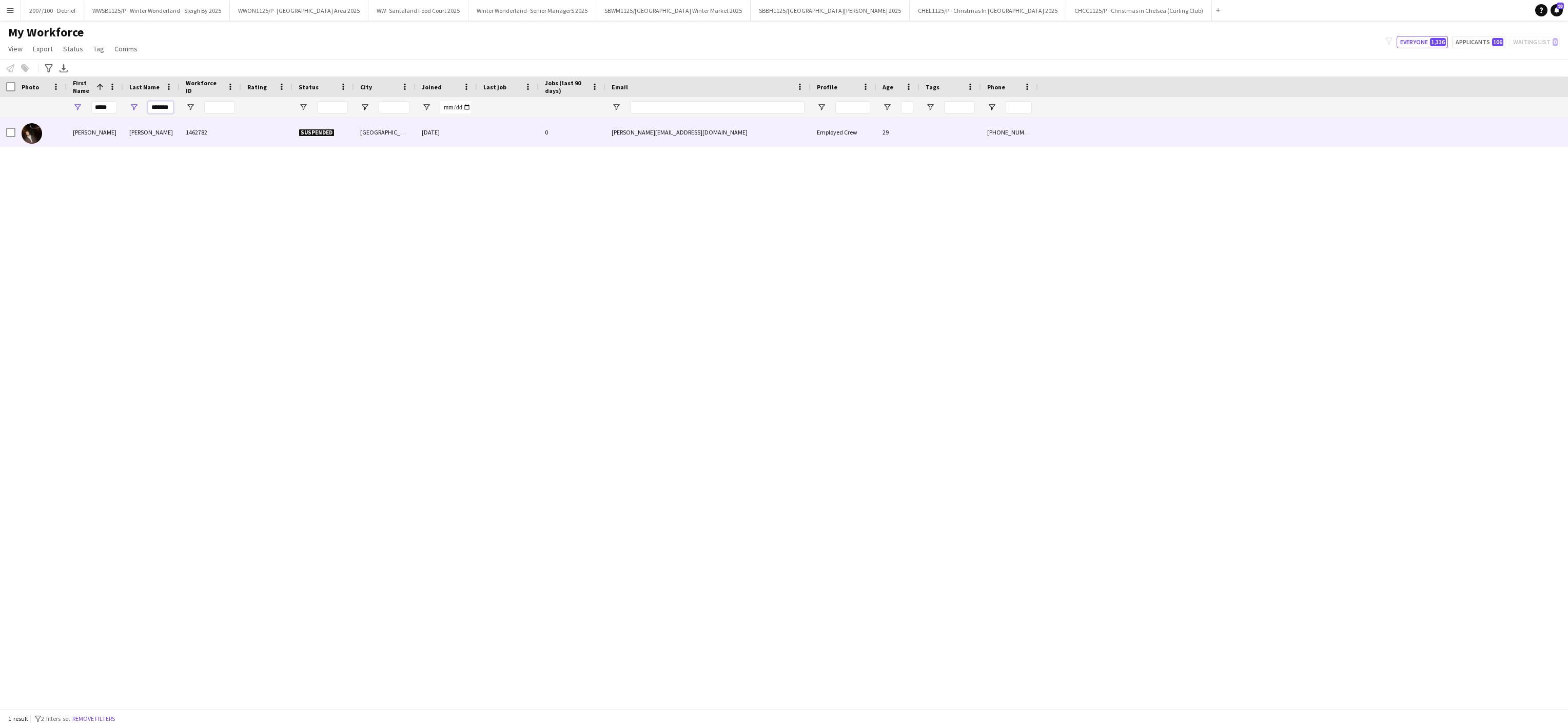
type input "*******"
click at [181, 133] on div "1462782" at bounding box center [210, 132] width 61 height 28
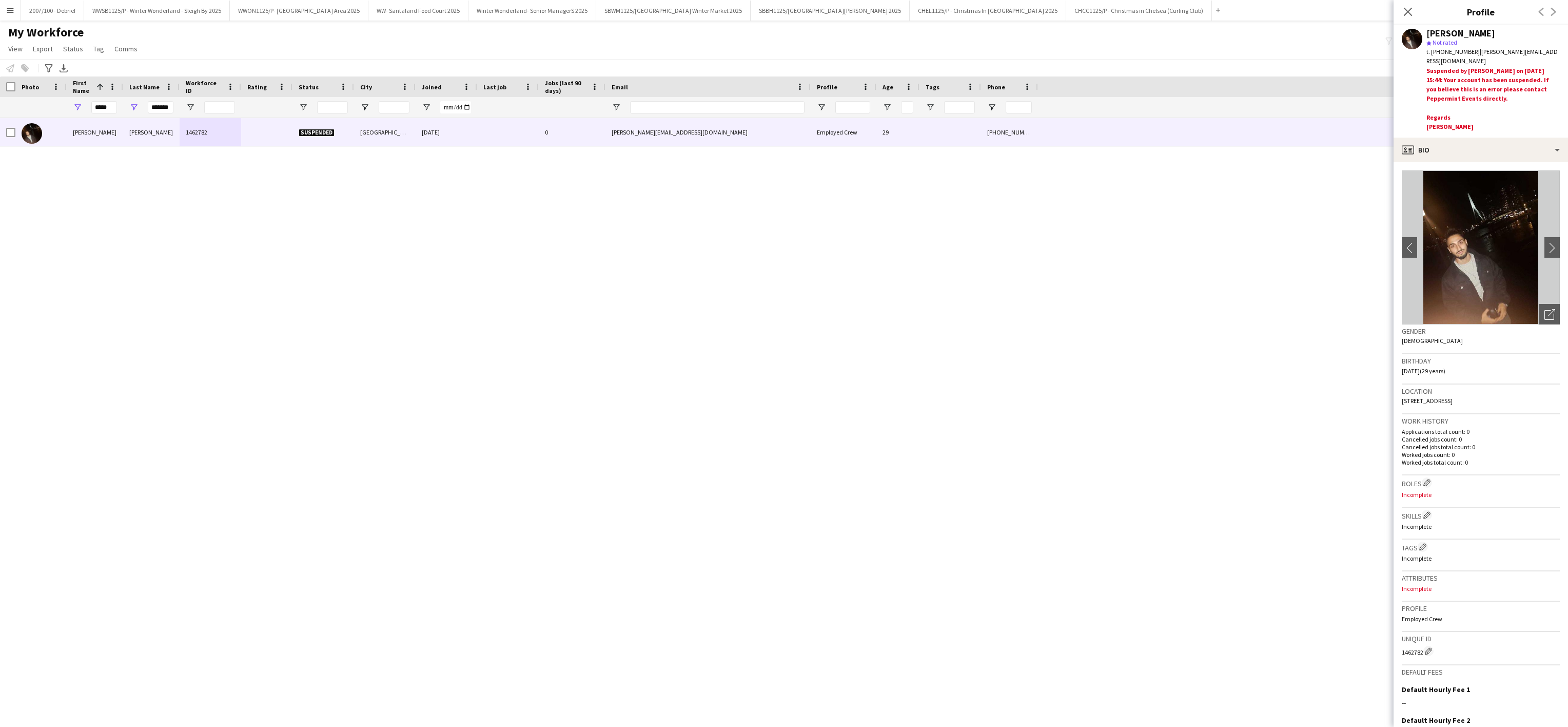
click at [1459, 255] on img at bounding box center [1480, 248] width 158 height 154
